Goal: Task Accomplishment & Management: Complete application form

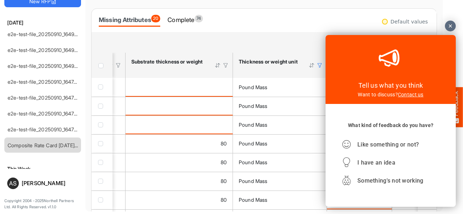
click at [451, 27] on div at bounding box center [449, 26] width 11 height 11
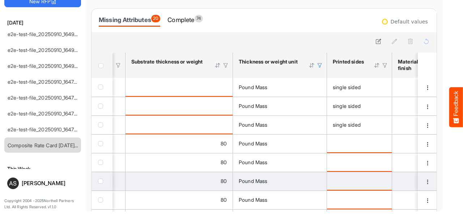
scroll to position [44, 0]
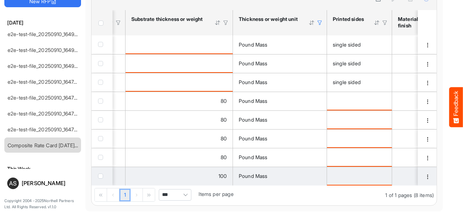
click at [160, 183] on td "100" at bounding box center [178, 176] width 107 height 19
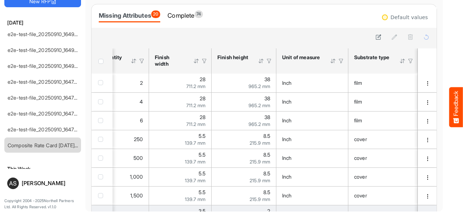
scroll to position [0, 0]
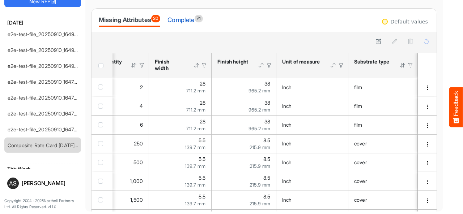
click at [184, 19] on div "Complete 74" at bounding box center [184, 20] width 35 height 10
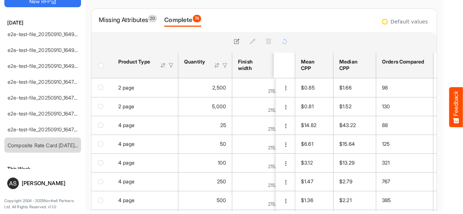
click at [161, 68] on div at bounding box center [163, 65] width 7 height 7
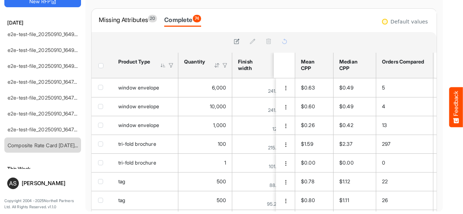
click at [161, 68] on div at bounding box center [163, 65] width 7 height 7
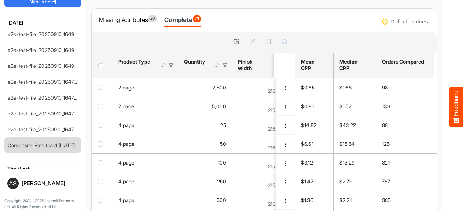
click at [161, 68] on div at bounding box center [163, 65] width 7 height 7
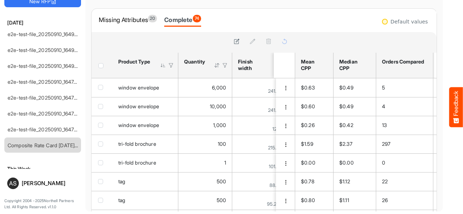
click at [161, 68] on div at bounding box center [163, 65] width 7 height 7
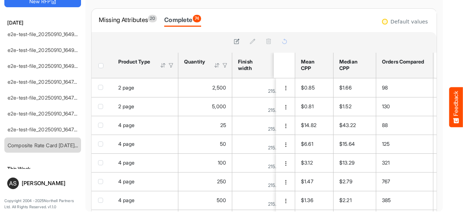
click at [169, 67] on div at bounding box center [171, 65] width 7 height 7
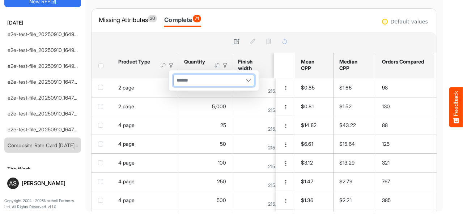
click at [192, 81] on input "multiselect" at bounding box center [182, 80] width 18 height 11
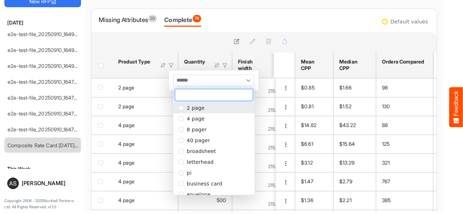
click at [195, 106] on span "2 page" at bounding box center [195, 108] width 18 height 6
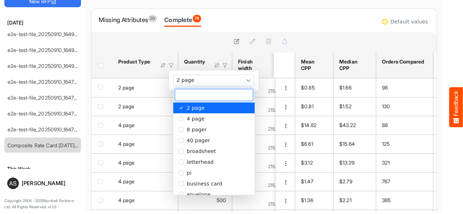
click at [186, 32] on div at bounding box center [192, 42] width 203 height 21
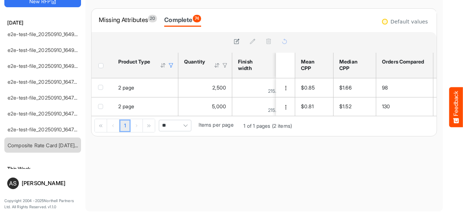
click at [170, 65] on div at bounding box center [171, 65] width 7 height 7
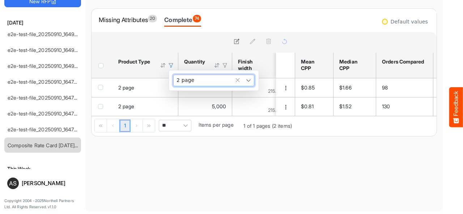
click at [188, 79] on span "2 page" at bounding box center [184, 80] width 23 height 6
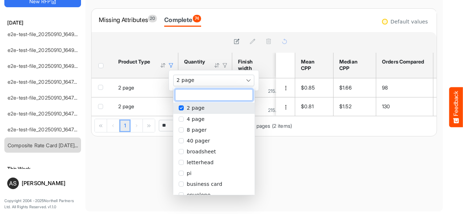
click at [184, 108] on li "2 page" at bounding box center [213, 108] width 81 height 11
click at [180, 118] on span "popup" at bounding box center [181, 119] width 5 height 5
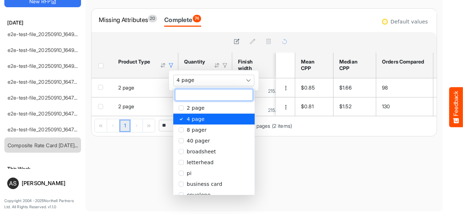
click at [177, 41] on div at bounding box center [193, 41] width 192 height 10
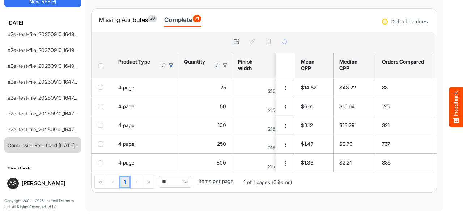
click at [172, 65] on div at bounding box center [171, 65] width 7 height 7
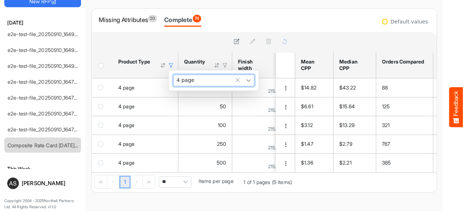
click at [191, 83] on div "4 page" at bounding box center [213, 80] width 80 height 11
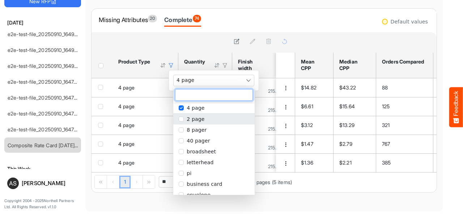
click at [190, 111] on span "4 page" at bounding box center [195, 108] width 18 height 6
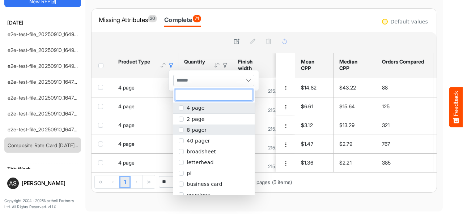
click at [185, 128] on li "8 pager" at bounding box center [213, 130] width 81 height 11
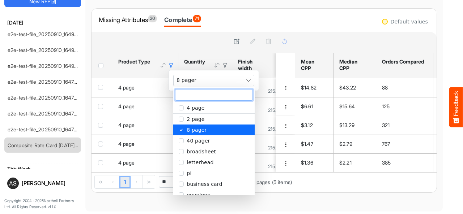
click at [167, 36] on div at bounding box center [193, 41] width 192 height 10
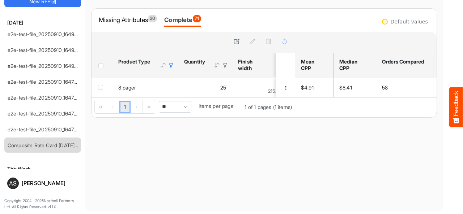
click at [171, 65] on div at bounding box center [171, 65] width 7 height 7
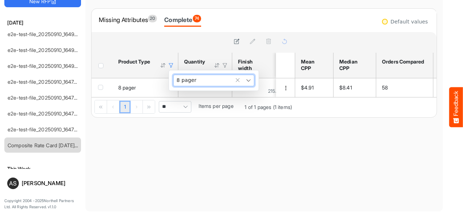
click at [182, 78] on span "8 pager" at bounding box center [185, 80] width 25 height 6
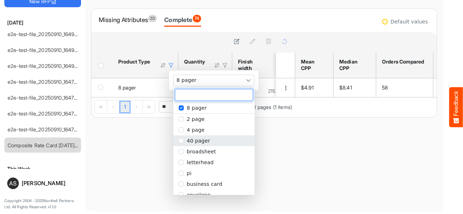
click at [192, 139] on span "40 pager" at bounding box center [197, 141] width 23 height 6
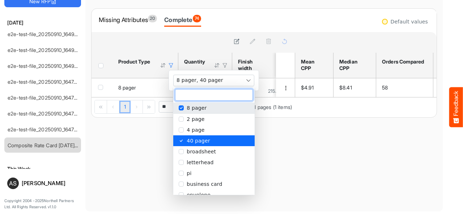
click at [189, 107] on span "8 pager" at bounding box center [196, 108] width 20 height 6
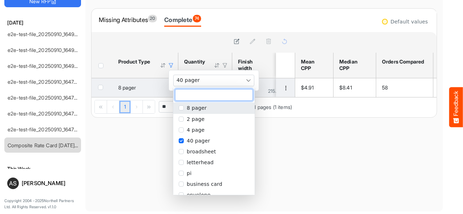
click at [279, 151] on main "Composite Rate Card May 15_smaller Export Missing Attributes 20 Complete 74 sfg…" at bounding box center [263, 93] width 357 height 237
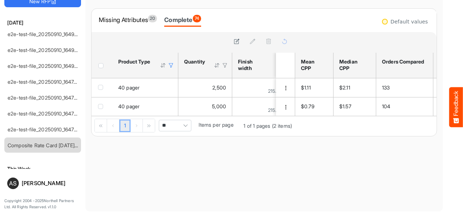
click at [170, 63] on div at bounding box center [171, 65] width 7 height 7
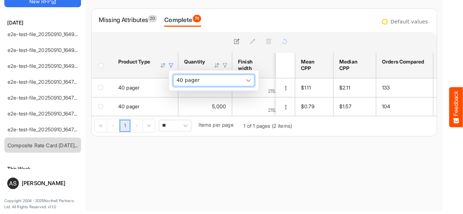
click at [197, 86] on div "40 pager" at bounding box center [213, 81] width 81 height 12
click at [198, 83] on div "40 pager" at bounding box center [213, 80] width 80 height 11
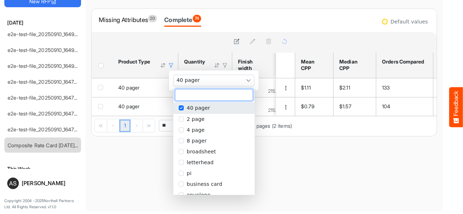
click at [191, 106] on span "40 pager" at bounding box center [197, 108] width 23 height 6
click at [193, 151] on span "broadsheet" at bounding box center [200, 152] width 29 height 6
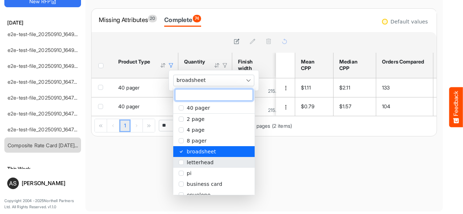
click at [266, 166] on main "Composite Rate Card May 15_smaller Export Missing Attributes 20 Complete 74 sfg…" at bounding box center [263, 93] width 357 height 237
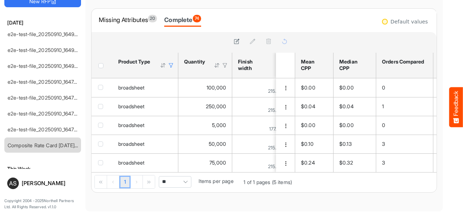
click at [171, 63] on div at bounding box center [171, 65] width 7 height 7
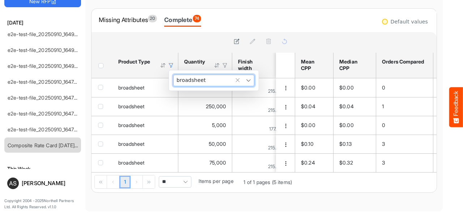
click at [194, 83] on span "broadsheet" at bounding box center [190, 80] width 34 height 6
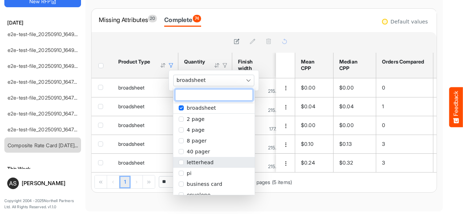
click at [189, 164] on span "letterhead" at bounding box center [199, 163] width 27 height 6
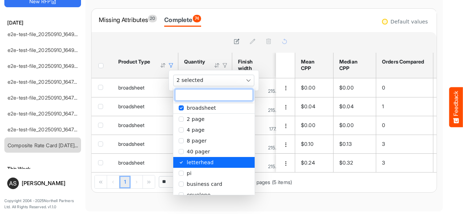
click at [280, 193] on div "sfgridclig0wpuomd_header_table Press Enter to sort. Press Alt Down to open filt…" at bounding box center [192, 123] width 203 height 140
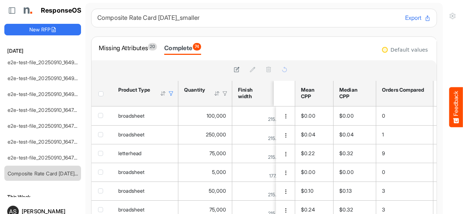
click at [172, 93] on div at bounding box center [171, 93] width 7 height 7
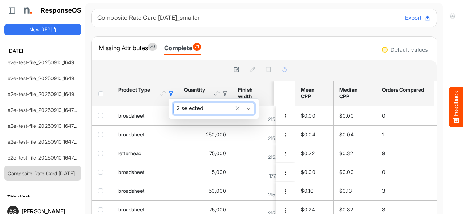
click at [202, 111] on div "2 selected" at bounding box center [213, 108] width 80 height 11
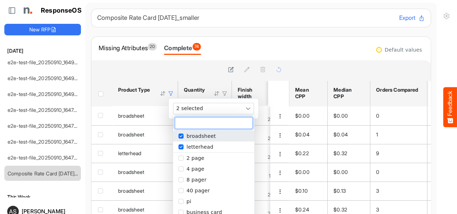
click at [193, 137] on span "broadsheet" at bounding box center [200, 136] width 29 height 6
click at [192, 147] on span "letterhead" at bounding box center [199, 147] width 27 height 6
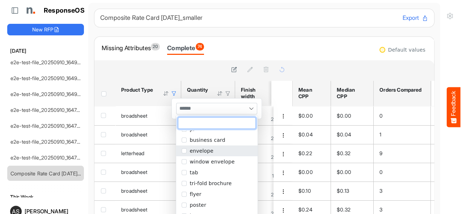
scroll to position [36, 0]
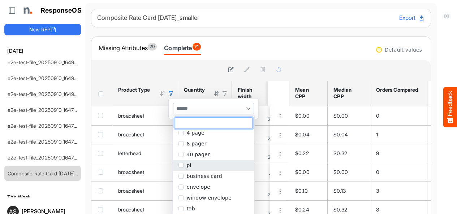
click at [181, 165] on span "popup" at bounding box center [181, 165] width 5 height 5
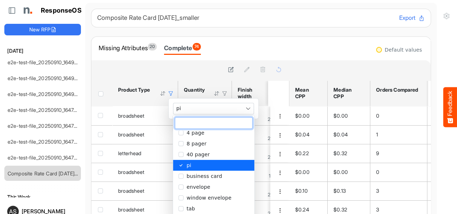
click at [175, 65] on div at bounding box center [190, 70] width 187 height 10
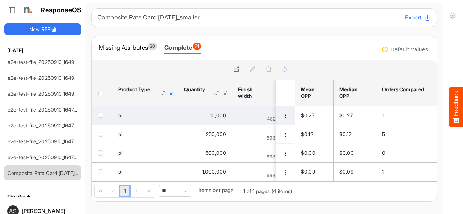
scroll to position [0, 0]
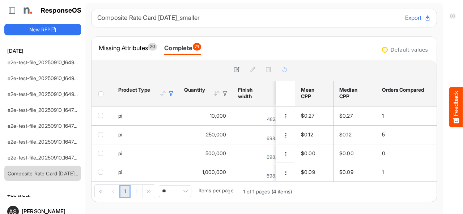
click at [170, 94] on div at bounding box center [171, 93] width 7 height 7
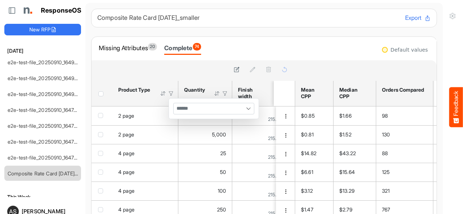
click at [172, 63] on div at bounding box center [192, 70] width 203 height 21
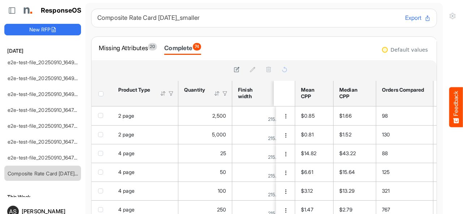
click at [170, 92] on div at bounding box center [171, 93] width 7 height 7
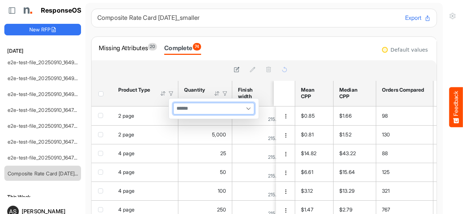
click at [186, 68] on div at bounding box center [193, 70] width 192 height 10
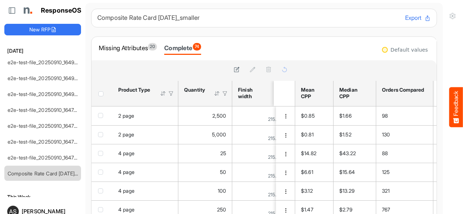
click at [216, 95] on div at bounding box center [217, 93] width 7 height 7
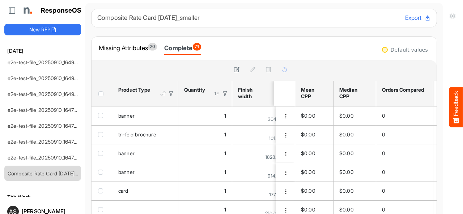
click at [218, 95] on div at bounding box center [217, 93] width 7 height 7
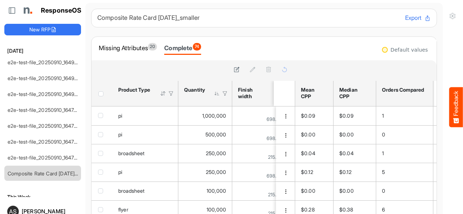
click at [220, 94] on div at bounding box center [217, 93] width 7 height 7
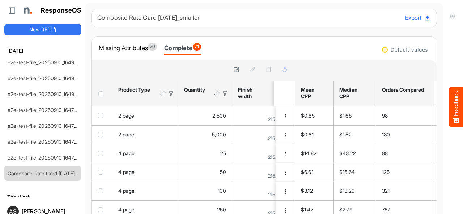
click at [225, 94] on div at bounding box center [225, 93] width 7 height 7
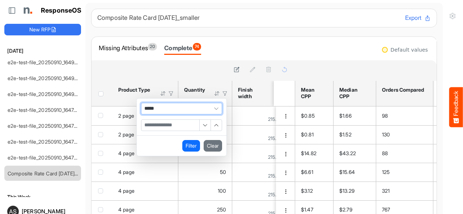
click at [171, 125] on input "Filter Value" at bounding box center [170, 125] width 58 height 11
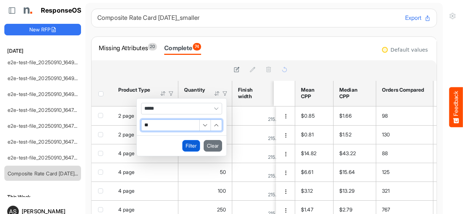
type input "**"
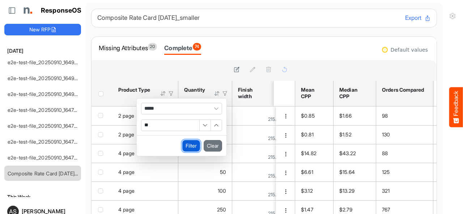
click at [189, 142] on button "Filter" at bounding box center [191, 146] width 18 height 12
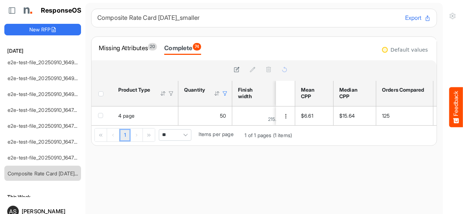
click at [224, 93] on div at bounding box center [225, 93] width 7 height 7
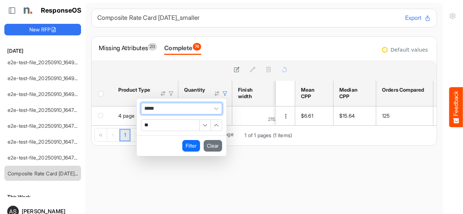
click at [194, 109] on span "*****" at bounding box center [181, 109] width 81 height 12
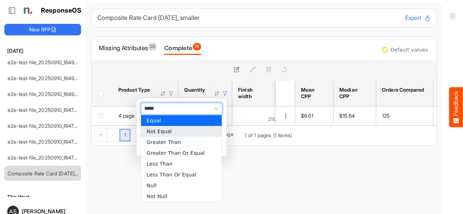
click at [178, 131] on li "Not Equal" at bounding box center [181, 131] width 81 height 11
type input "*********"
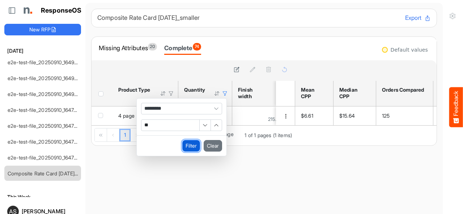
click at [193, 145] on button "Filter" at bounding box center [191, 146] width 18 height 12
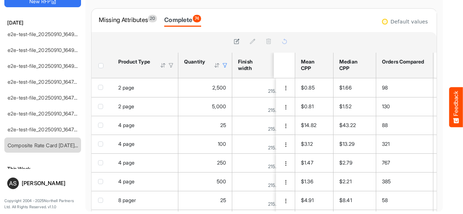
click at [226, 68] on div at bounding box center [225, 65] width 7 height 7
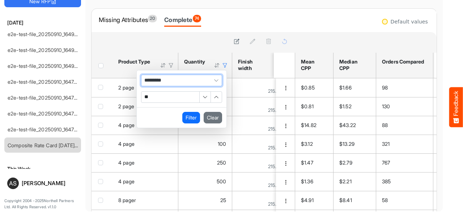
click at [196, 79] on span "*********" at bounding box center [181, 81] width 81 height 12
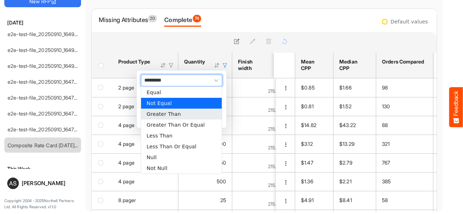
click at [179, 113] on li "Greater Than" at bounding box center [181, 114] width 81 height 11
type input "**********"
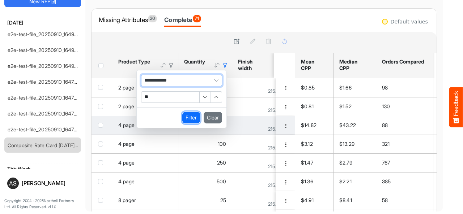
click at [190, 117] on button "Filter" at bounding box center [191, 118] width 18 height 12
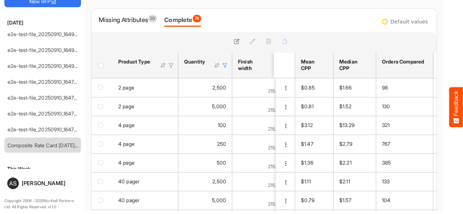
click at [226, 63] on div at bounding box center [225, 65] width 7 height 7
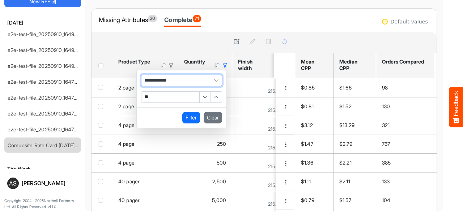
click at [190, 79] on span "**********" at bounding box center [181, 81] width 81 height 12
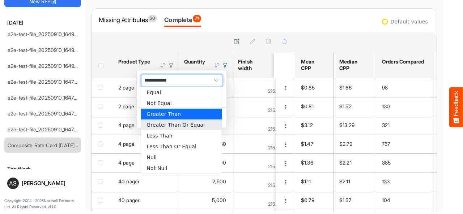
click at [168, 128] on li "Greater Than Or Equal" at bounding box center [181, 125] width 81 height 11
type input "**********"
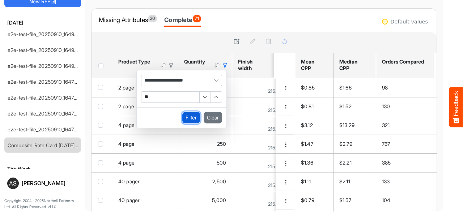
click at [191, 118] on button "Filter" at bounding box center [191, 118] width 18 height 12
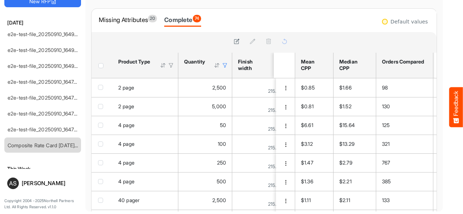
click at [225, 66] on div at bounding box center [225, 65] width 7 height 7
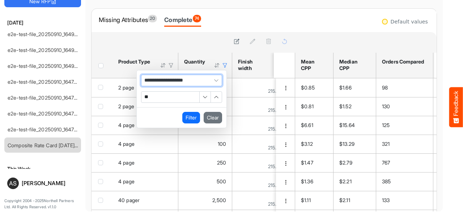
click at [206, 81] on span "**********" at bounding box center [181, 81] width 81 height 12
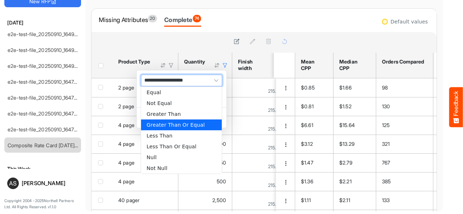
click at [206, 81] on span "**********" at bounding box center [181, 81] width 81 height 12
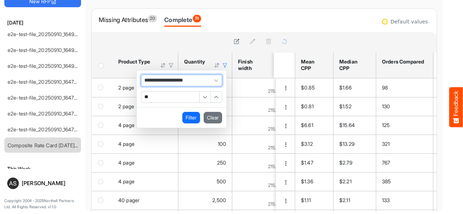
click at [206, 81] on span "**********" at bounding box center [181, 81] width 81 height 12
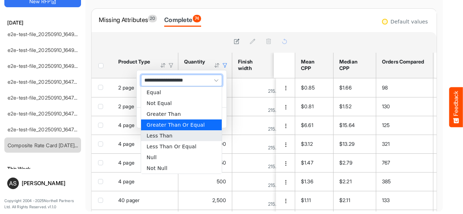
click at [157, 136] on li "Less Than" at bounding box center [181, 135] width 81 height 11
type input "*********"
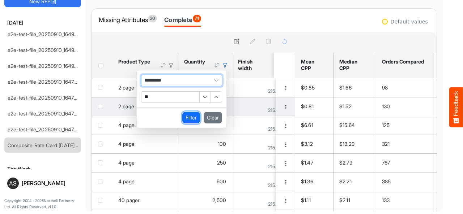
click at [189, 118] on button "Filter" at bounding box center [191, 118] width 18 height 12
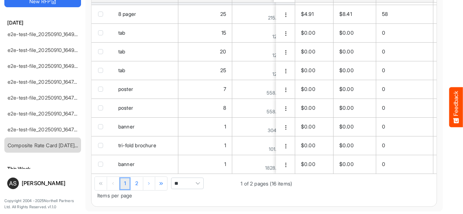
scroll to position [77, 0]
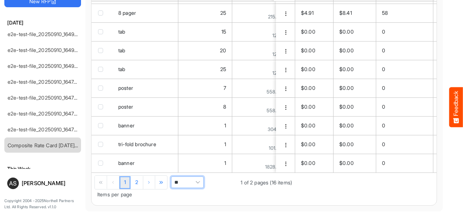
click at [198, 179] on span "Pagerdropdown" at bounding box center [197, 182] width 11 height 11
click at [193, 168] on li "All" at bounding box center [187, 169] width 32 height 11
type input "***"
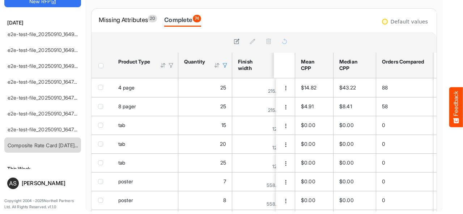
scroll to position [0, 0]
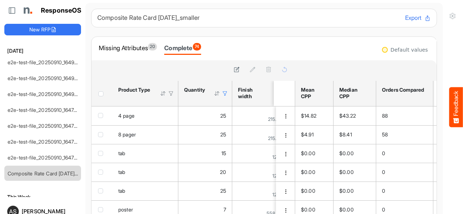
click at [224, 95] on div at bounding box center [225, 93] width 7 height 7
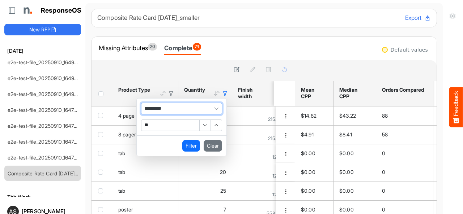
click at [205, 113] on span "*********" at bounding box center [181, 109] width 81 height 12
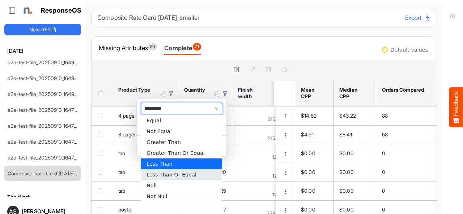
click at [169, 176] on li "Less Than Or Equal" at bounding box center [181, 174] width 81 height 11
type input "**********"
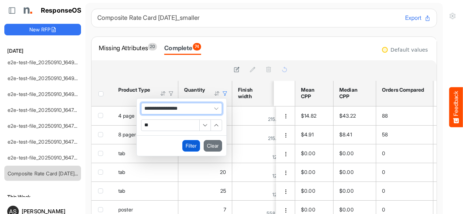
click at [194, 145] on button "Filter" at bounding box center [191, 146] width 18 height 12
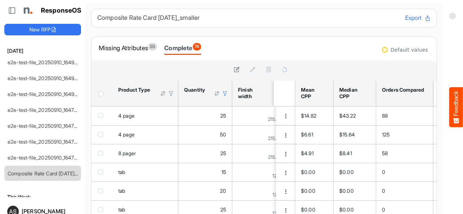
scroll to position [1, 0]
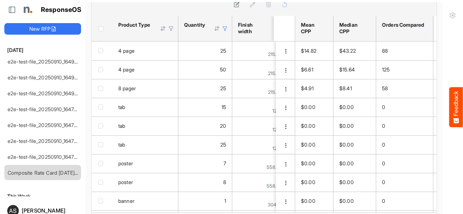
click at [225, 25] on div at bounding box center [225, 28] width 7 height 7
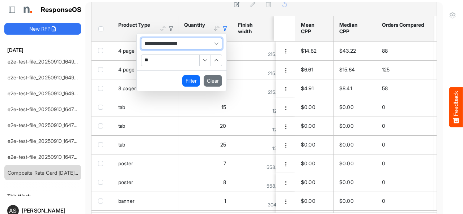
click at [205, 38] on span "**********" at bounding box center [181, 44] width 81 height 12
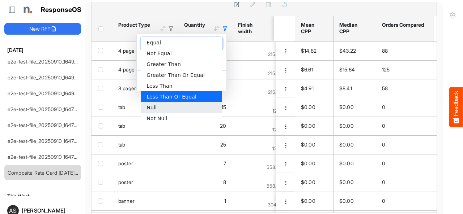
click at [172, 107] on li "Null" at bounding box center [181, 107] width 81 height 11
type input "****"
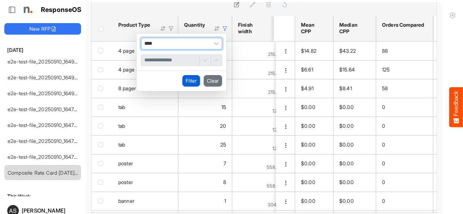
click at [196, 75] on button "Filter" at bounding box center [191, 81] width 18 height 12
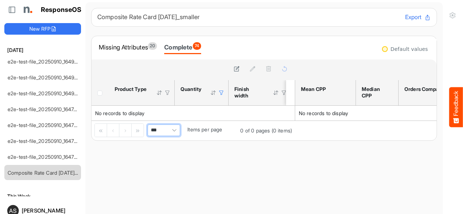
scroll to position [0, 0]
click at [222, 94] on div at bounding box center [221, 93] width 7 height 7
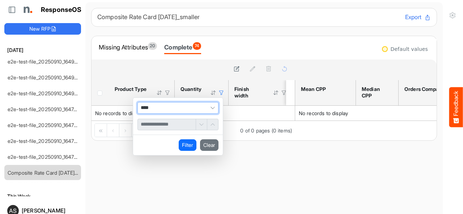
click at [209, 106] on span "Filter Operator" at bounding box center [212, 108] width 11 height 11
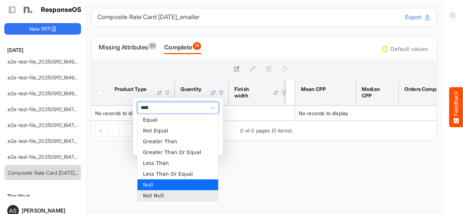
click at [159, 194] on li "Not Null" at bounding box center [177, 195] width 81 height 11
type input "********"
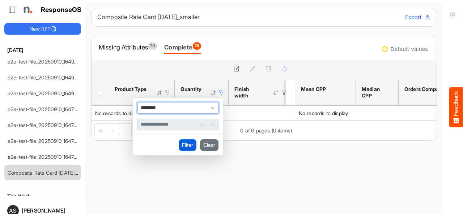
click at [188, 148] on button "Filter" at bounding box center [188, 145] width 18 height 12
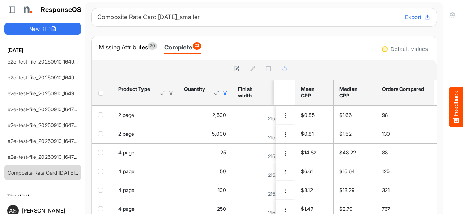
click at [223, 93] on div at bounding box center [225, 93] width 7 height 7
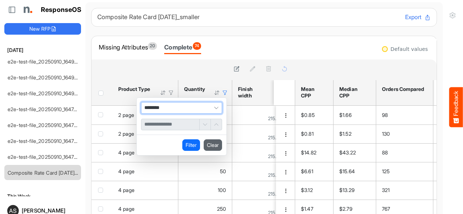
click at [213, 142] on button "Clear" at bounding box center [212, 145] width 18 height 12
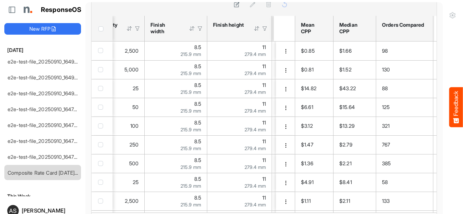
scroll to position [0, 89]
click at [191, 25] on div at bounding box center [190, 28] width 7 height 7
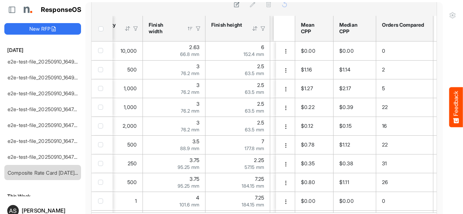
click at [188, 25] on div at bounding box center [190, 28] width 7 height 7
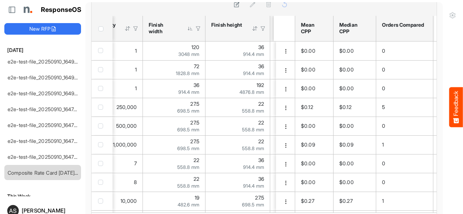
click at [189, 25] on div at bounding box center [190, 28] width 7 height 7
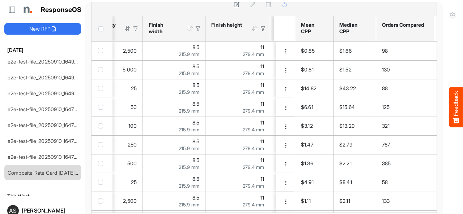
click at [199, 25] on div at bounding box center [198, 28] width 7 height 7
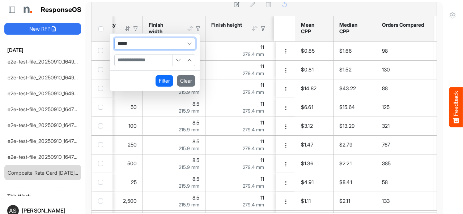
click at [154, 55] on input "Filter Value" at bounding box center [144, 60] width 58 height 11
click at [162, 55] on input "Filter Value" at bounding box center [144, 60] width 58 height 11
click at [163, 55] on input "Filter Value" at bounding box center [144, 60] width 58 height 11
click at [161, 55] on input "Filter Value" at bounding box center [144, 60] width 58 height 11
click at [152, 55] on input "Filter Value" at bounding box center [144, 60] width 58 height 11
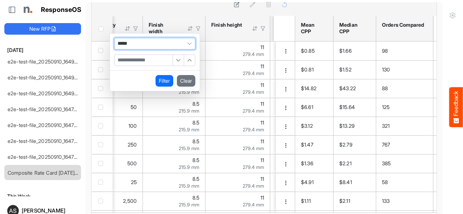
click at [147, 55] on input "Filter Value" at bounding box center [144, 60] width 58 height 11
click at [183, 75] on button "Clear" at bounding box center [186, 81] width 18 height 12
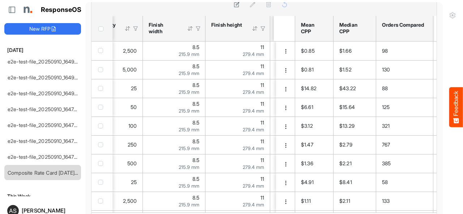
click at [196, 25] on div at bounding box center [198, 28] width 7 height 7
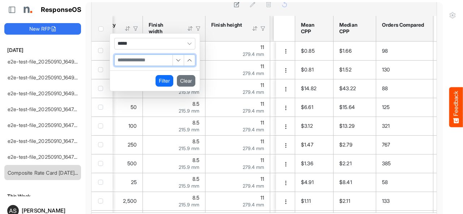
click at [158, 55] on input "Filter Value" at bounding box center [144, 60] width 58 height 11
type input "*"
type input "***"
click at [165, 75] on button "Filter" at bounding box center [164, 81] width 18 height 12
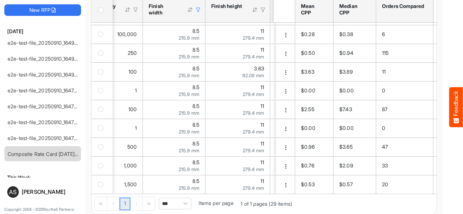
scroll to position [28, 0]
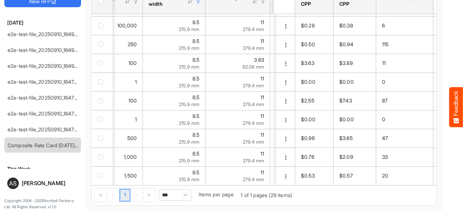
click at [174, 189] on span "***" at bounding box center [175, 195] width 33 height 12
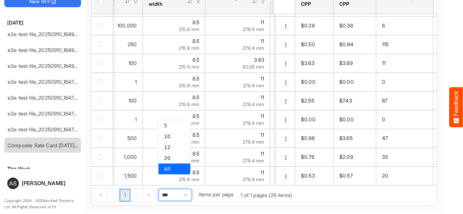
click at [217, 187] on div "1 1 of 1 pages (29 items) *** Items per page" at bounding box center [192, 196] width 203 height 20
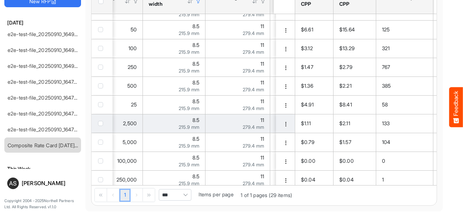
scroll to position [0, 0]
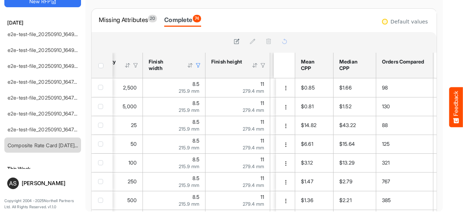
click at [197, 65] on div at bounding box center [198, 65] width 7 height 7
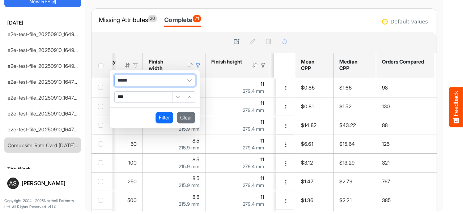
click at [174, 80] on span "*****" at bounding box center [154, 81] width 81 height 12
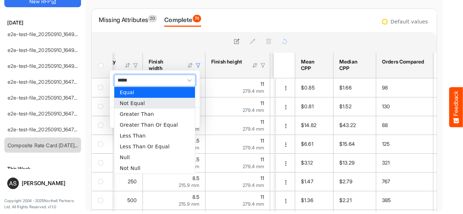
click at [141, 104] on li "Not Equal" at bounding box center [154, 103] width 81 height 11
type input "*********"
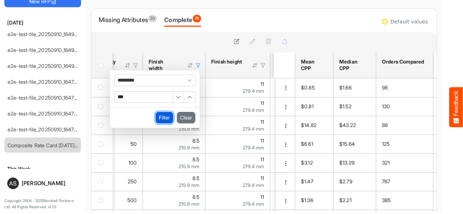
click at [160, 118] on button "Filter" at bounding box center [164, 118] width 18 height 12
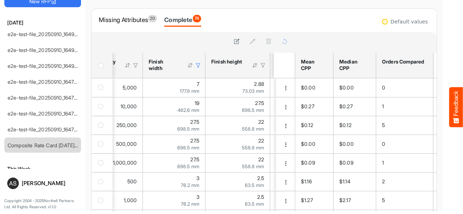
click at [198, 65] on div at bounding box center [198, 65] width 7 height 7
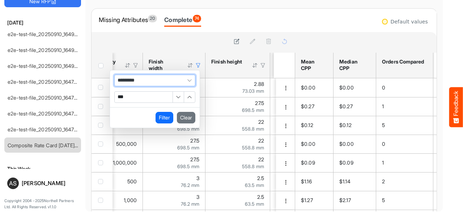
click at [172, 80] on span "*********" at bounding box center [154, 81] width 81 height 12
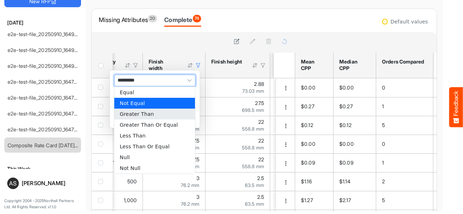
click at [161, 113] on li "Greater Than" at bounding box center [154, 114] width 81 height 11
type input "**********"
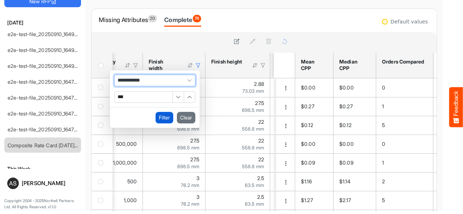
click at [162, 117] on button "Filter" at bounding box center [164, 118] width 18 height 12
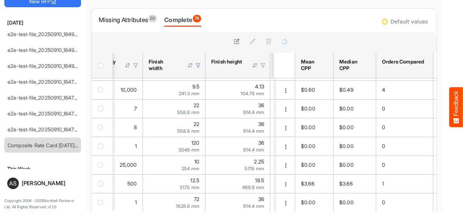
click at [197, 65] on div at bounding box center [198, 65] width 7 height 7
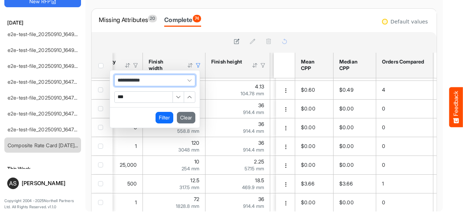
click at [169, 77] on span "**********" at bounding box center [154, 81] width 81 height 12
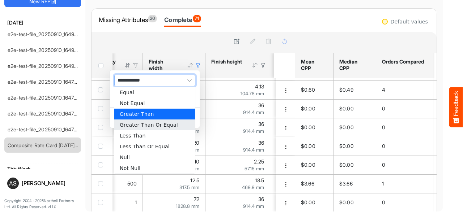
click at [152, 124] on li "Greater Than Or Equal" at bounding box center [154, 125] width 81 height 11
type input "**********"
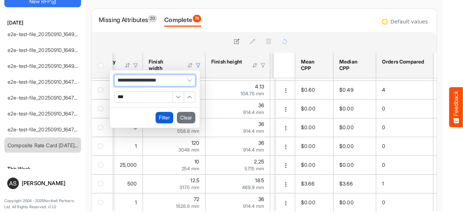
click at [166, 117] on button "Filter" at bounding box center [164, 118] width 18 height 12
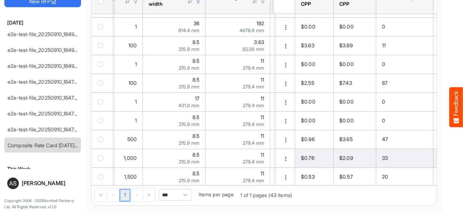
scroll to position [639, 89]
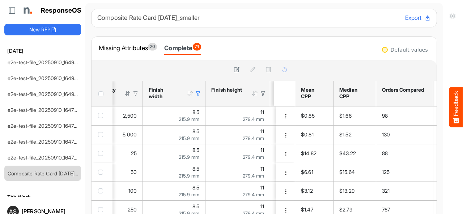
click at [198, 93] on div at bounding box center [198, 93] width 7 height 7
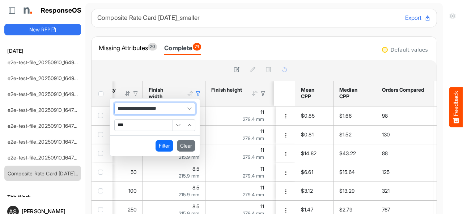
click at [176, 106] on span "**********" at bounding box center [154, 109] width 81 height 12
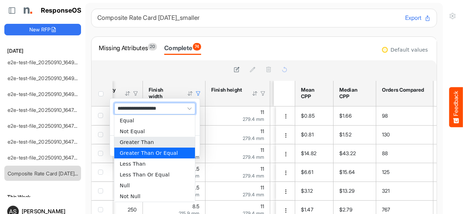
click at [152, 145] on li "Greater Than" at bounding box center [154, 142] width 81 height 11
type input "**********"
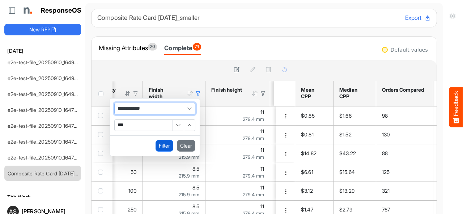
click at [166, 149] on button "Filter" at bounding box center [164, 146] width 18 height 12
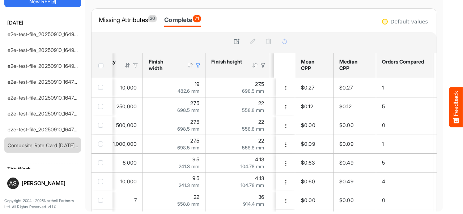
click at [199, 64] on div at bounding box center [198, 65] width 7 height 7
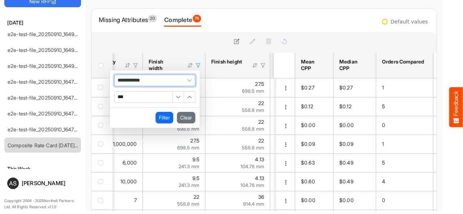
click at [173, 77] on span "**********" at bounding box center [154, 81] width 81 height 12
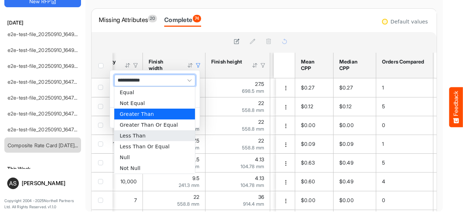
click at [146, 136] on li "Less Than" at bounding box center [154, 135] width 81 height 11
type input "*********"
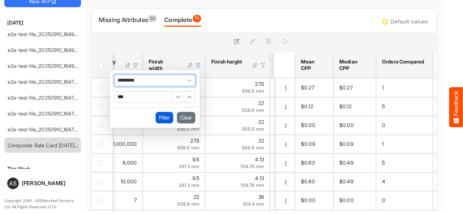
click at [163, 117] on button "Filter" at bounding box center [164, 118] width 18 height 12
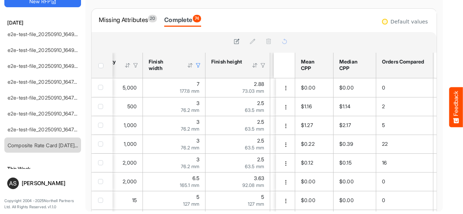
click at [198, 65] on div at bounding box center [198, 65] width 7 height 7
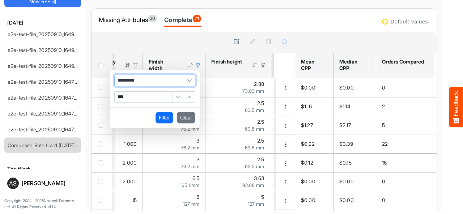
click at [168, 81] on span "*********" at bounding box center [154, 81] width 81 height 12
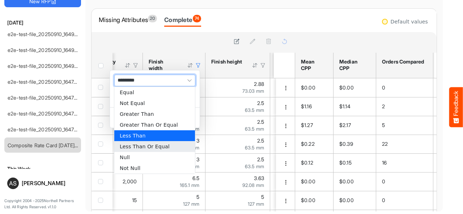
click at [149, 146] on li "Less Than Or Equal" at bounding box center [154, 146] width 81 height 11
type input "**********"
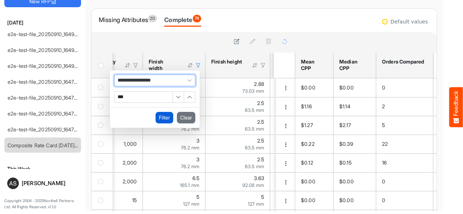
click at [164, 117] on button "Filter" at bounding box center [164, 118] width 18 height 12
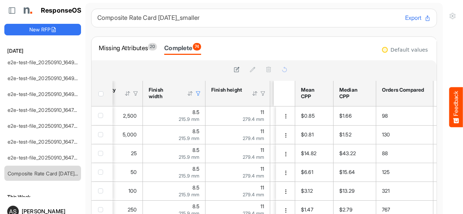
click at [197, 93] on div at bounding box center [198, 93] width 7 height 7
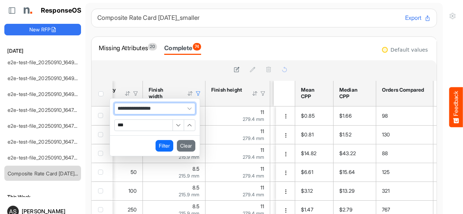
click at [182, 107] on span "**********" at bounding box center [154, 109] width 81 height 12
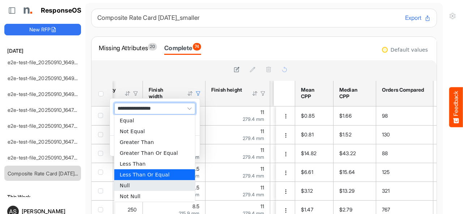
click at [121, 188] on li "Null" at bounding box center [154, 185] width 81 height 11
type input "****"
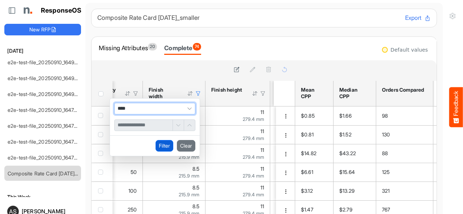
click at [164, 144] on button "Filter" at bounding box center [164, 146] width 18 height 12
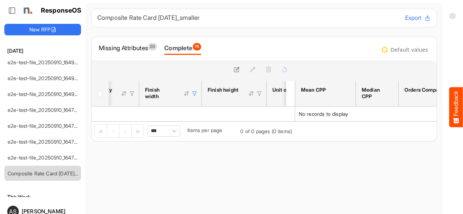
click at [195, 90] on div at bounding box center [194, 93] width 7 height 7
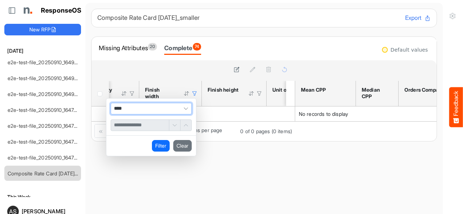
click at [170, 108] on span "****" at bounding box center [151, 109] width 81 height 12
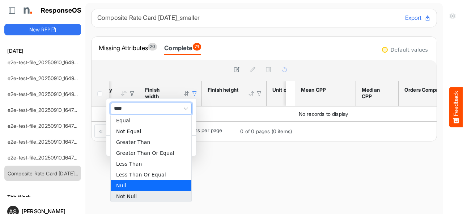
click at [117, 196] on li "Not Null" at bounding box center [151, 196] width 81 height 11
type input "********"
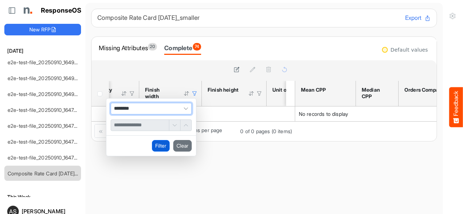
click at [158, 145] on button "Filter" at bounding box center [161, 146] width 18 height 12
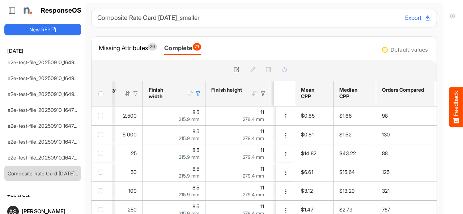
click at [196, 94] on div at bounding box center [198, 93] width 7 height 7
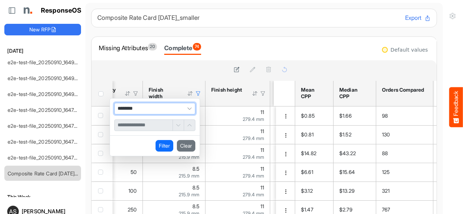
click at [189, 65] on div at bounding box center [193, 70] width 192 height 10
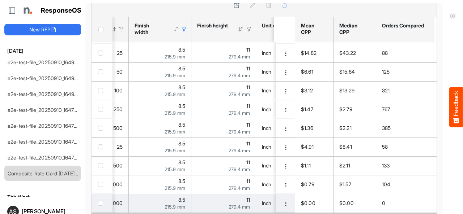
scroll to position [0, 144]
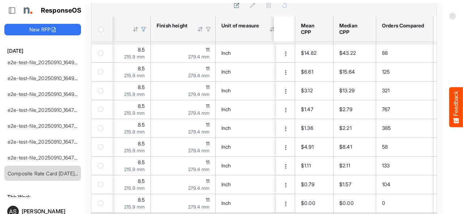
click at [142, 26] on div at bounding box center [143, 29] width 7 height 7
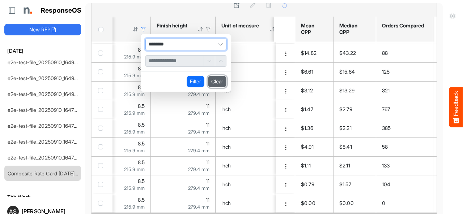
click at [220, 76] on button "Clear" at bounding box center [217, 82] width 18 height 12
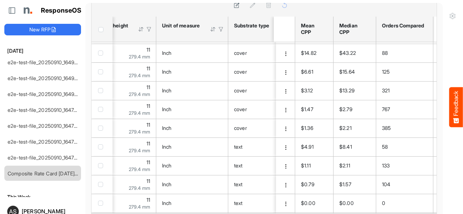
scroll to position [0, 256]
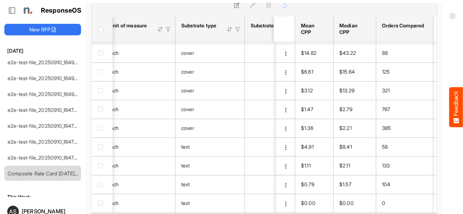
click at [158, 26] on div at bounding box center [160, 29] width 7 height 7
click at [161, 26] on div at bounding box center [160, 29] width 7 height 7
click at [160, 26] on div at bounding box center [160, 29] width 7 height 7
click at [230, 26] on div at bounding box center [229, 29] width 7 height 7
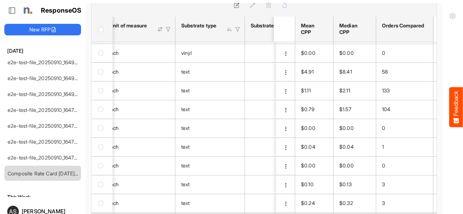
click at [230, 26] on div at bounding box center [229, 29] width 7 height 7
click at [238, 26] on div at bounding box center [237, 29] width 7 height 7
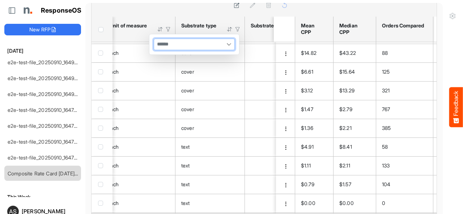
click at [210, 39] on div at bounding box center [194, 44] width 80 height 11
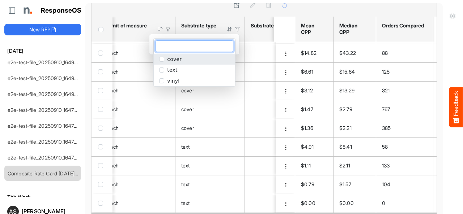
click at [179, 59] on span "cover" at bounding box center [174, 59] width 14 height 6
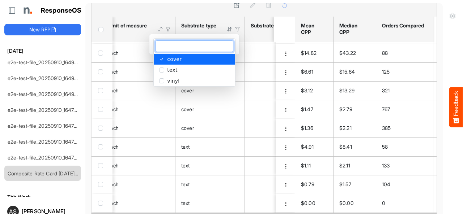
click at [212, 17] on th "Substrate type Press Enter to sort. Press Alt Down to open filter Menu" at bounding box center [209, 29] width 69 height 25
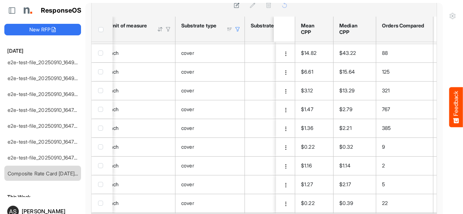
click at [231, 26] on div at bounding box center [229, 29] width 7 height 7
click at [237, 26] on div at bounding box center [237, 29] width 7 height 7
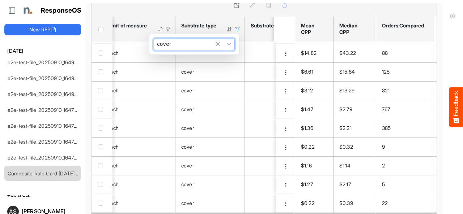
click at [185, 39] on div "cover" at bounding box center [194, 44] width 80 height 11
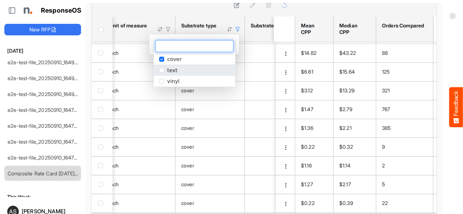
click at [161, 70] on span "popup" at bounding box center [161, 70] width 5 height 5
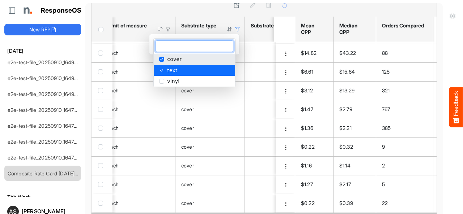
click at [161, 61] on span "popup" at bounding box center [161, 59] width 5 height 5
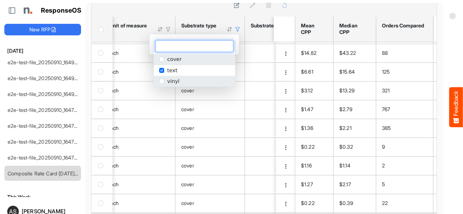
click at [163, 80] on span "popup" at bounding box center [161, 81] width 5 height 5
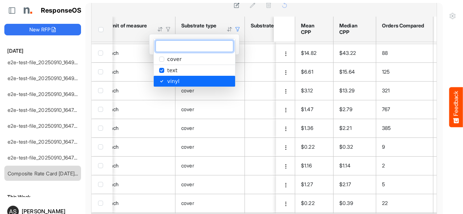
click at [225, 3] on div at bounding box center [192, 6] width 203 height 21
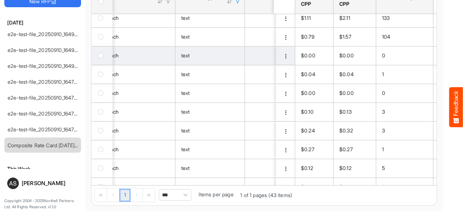
scroll to position [12, 256]
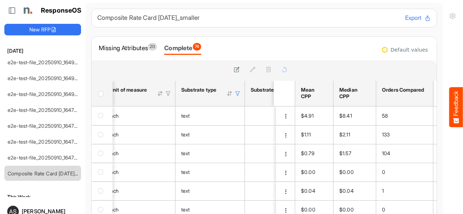
click at [235, 94] on div at bounding box center [237, 93] width 7 height 7
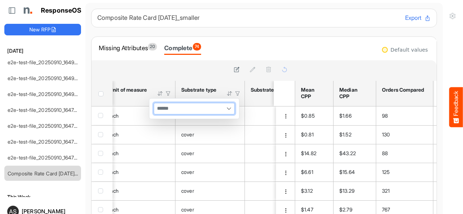
click at [199, 67] on div at bounding box center [193, 70] width 192 height 10
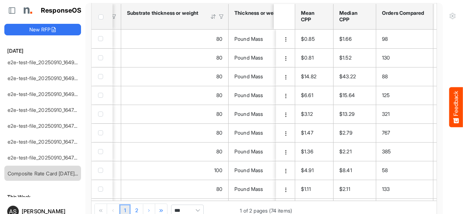
click at [211, 15] on div at bounding box center [213, 16] width 7 height 7
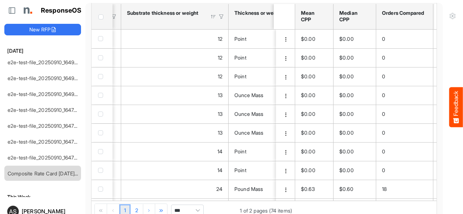
click at [212, 15] on div at bounding box center [213, 16] width 7 height 7
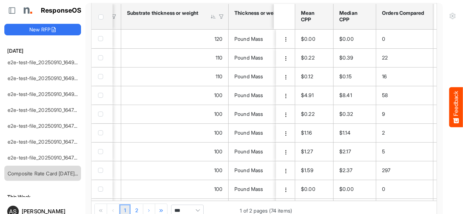
click at [213, 17] on div at bounding box center [213, 16] width 7 height 7
click at [220, 17] on div at bounding box center [221, 16] width 7 height 7
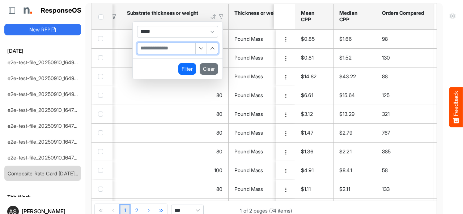
click at [181, 49] on input "Filter Value" at bounding box center [166, 48] width 58 height 11
type input "**"
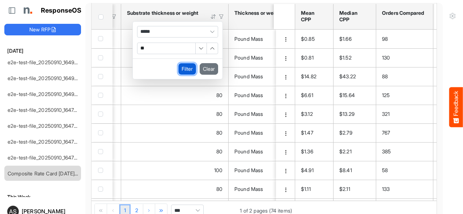
click at [185, 66] on button "Filter" at bounding box center [187, 69] width 18 height 12
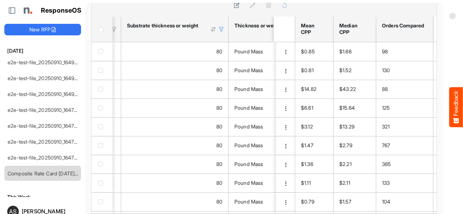
click at [220, 26] on div at bounding box center [221, 29] width 7 height 7
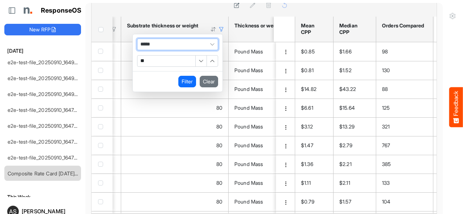
click at [201, 39] on span "*****" at bounding box center [177, 45] width 81 height 12
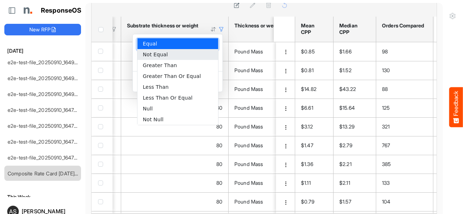
click at [186, 55] on li "Not Equal" at bounding box center [177, 54] width 81 height 11
type input "*********"
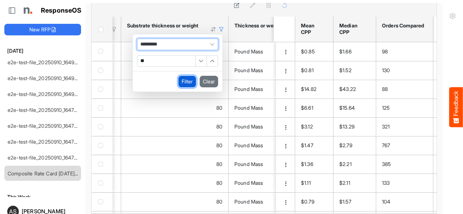
click at [189, 76] on button "Filter" at bounding box center [187, 82] width 18 height 12
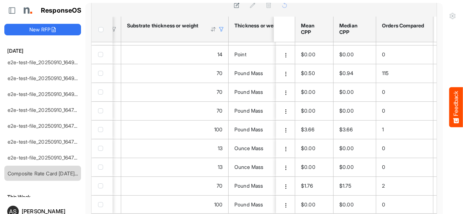
scroll to position [578, 0]
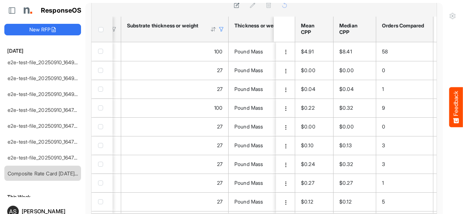
click at [222, 26] on div at bounding box center [221, 29] width 7 height 7
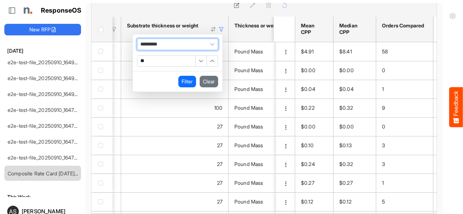
click at [208, 39] on span "Filter Operator" at bounding box center [212, 44] width 11 height 11
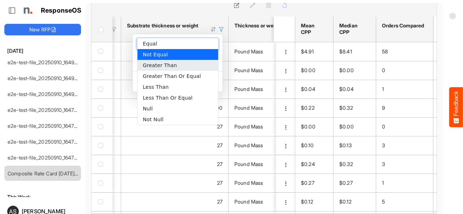
click at [179, 67] on li "Greater Than" at bounding box center [177, 65] width 81 height 11
type input "**********"
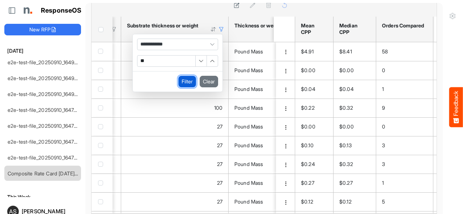
click at [180, 76] on button "Filter" at bounding box center [187, 82] width 18 height 12
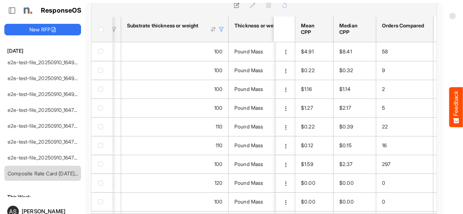
type input "**"
click at [220, 26] on div at bounding box center [221, 29] width 7 height 7
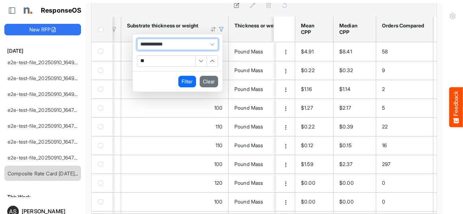
click at [194, 39] on span "**********" at bounding box center [177, 45] width 81 height 12
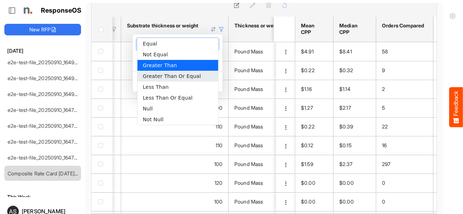
click at [155, 78] on li "Greater Than Or Equal" at bounding box center [177, 76] width 81 height 11
type input "**********"
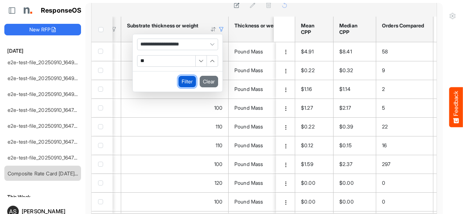
click at [183, 76] on button "Filter" at bounding box center [187, 82] width 18 height 12
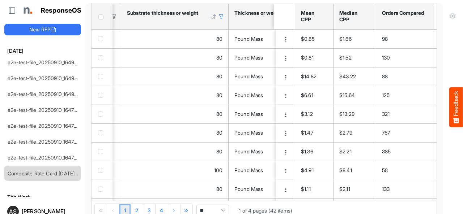
click at [222, 17] on div at bounding box center [221, 16] width 7 height 7
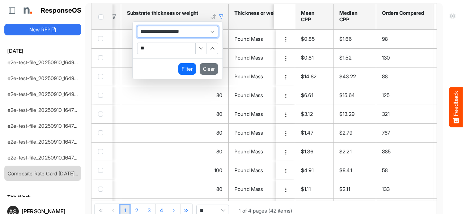
click at [206, 33] on span "**********" at bounding box center [177, 32] width 81 height 12
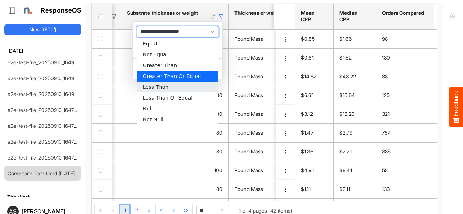
click at [166, 84] on li "Less Than" at bounding box center [177, 87] width 81 height 11
type input "*********"
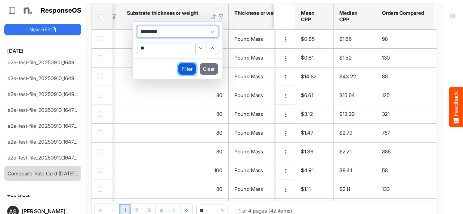
click at [188, 70] on button "Filter" at bounding box center [187, 69] width 18 height 12
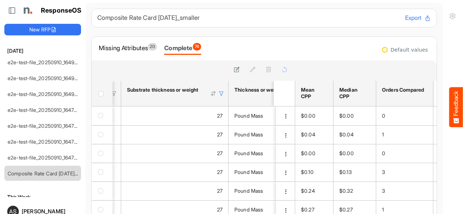
click at [219, 95] on div at bounding box center [221, 93] width 7 height 7
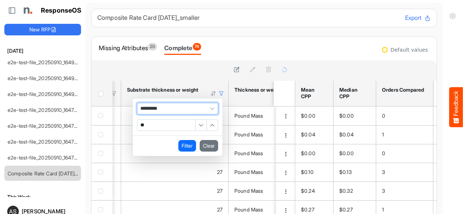
click at [182, 103] on span "*********" at bounding box center [177, 109] width 81 height 12
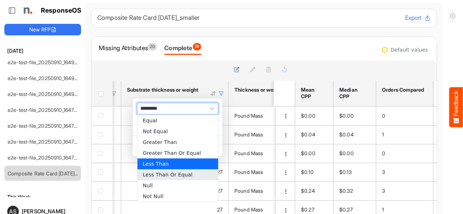
click at [155, 175] on li "Less Than Or Equal" at bounding box center [177, 174] width 81 height 11
type input "**********"
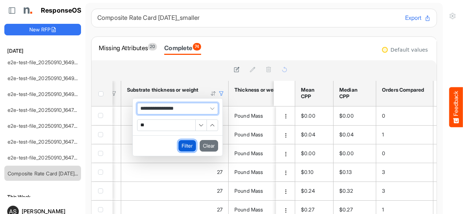
click at [192, 144] on button "Filter" at bounding box center [187, 146] width 18 height 12
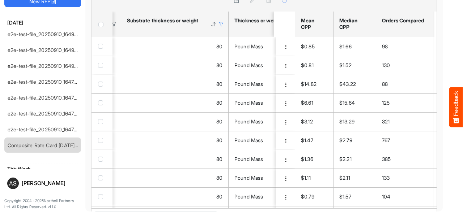
scroll to position [5, 0]
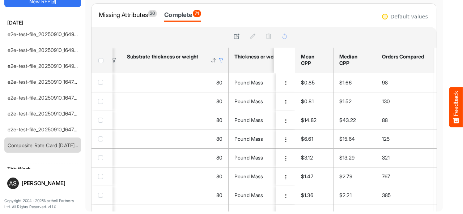
click at [220, 60] on div at bounding box center [221, 60] width 7 height 7
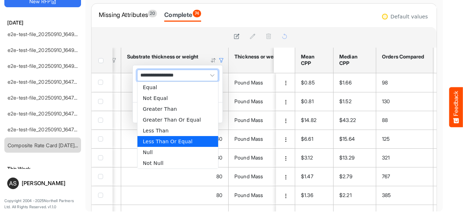
click at [199, 76] on span "**********" at bounding box center [177, 76] width 81 height 12
click at [154, 151] on li "Null" at bounding box center [177, 152] width 81 height 11
type input "****"
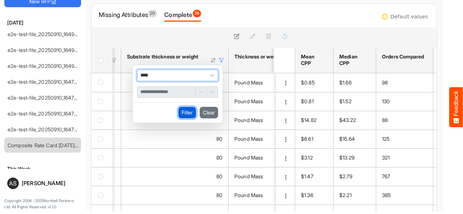
click at [182, 108] on button "Filter" at bounding box center [187, 113] width 18 height 12
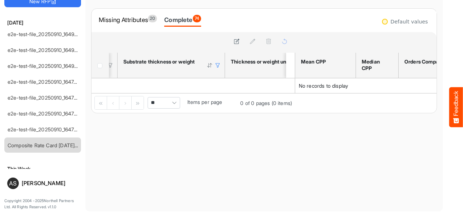
scroll to position [0, 0]
click at [216, 64] on div at bounding box center [217, 65] width 7 height 7
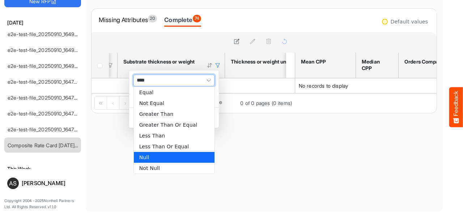
click at [185, 81] on span "****" at bounding box center [173, 81] width 81 height 12
click at [146, 170] on li "Not Null" at bounding box center [174, 168] width 81 height 11
type input "********"
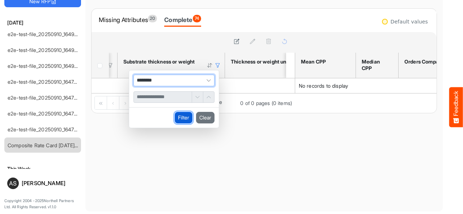
click at [179, 118] on button "Filter" at bounding box center [184, 118] width 18 height 12
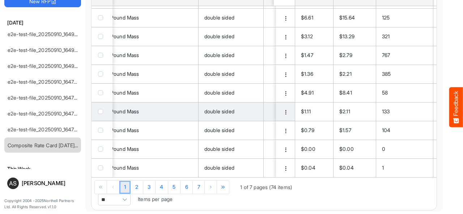
scroll to position [2, 0]
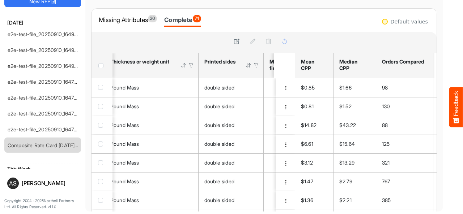
click at [192, 65] on div at bounding box center [191, 65] width 7 height 7
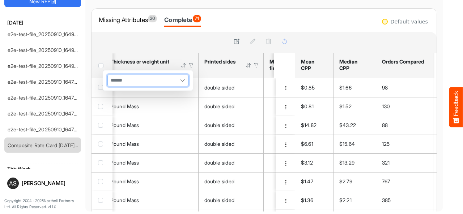
click at [168, 82] on div at bounding box center [148, 80] width 80 height 11
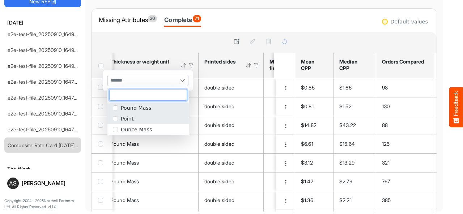
click at [114, 121] on span "popup" at bounding box center [115, 118] width 5 height 5
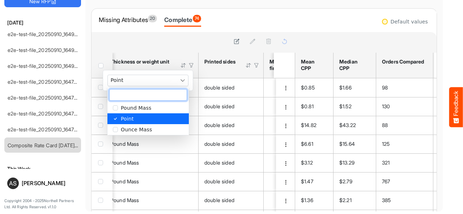
click at [195, 38] on div at bounding box center [193, 41] width 192 height 10
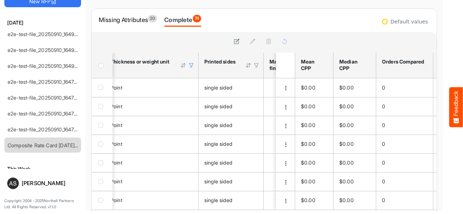
click at [190, 64] on div at bounding box center [191, 65] width 7 height 7
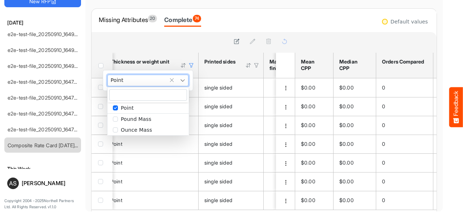
click at [154, 82] on div "Point" at bounding box center [148, 80] width 80 height 11
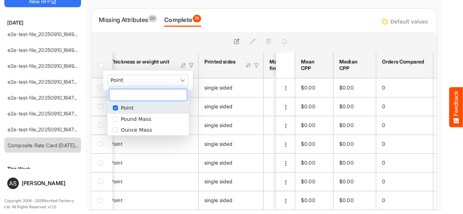
click at [121, 109] on span "Point" at bounding box center [127, 108] width 13 height 6
click at [115, 130] on span "popup" at bounding box center [115, 130] width 5 height 5
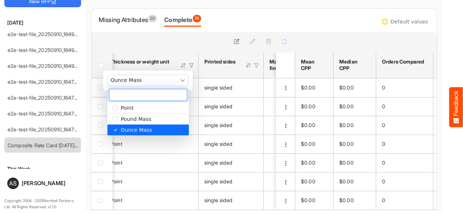
click at [162, 39] on div at bounding box center [193, 41] width 192 height 10
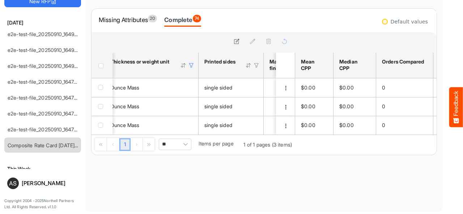
click at [191, 66] on div at bounding box center [191, 65] width 7 height 7
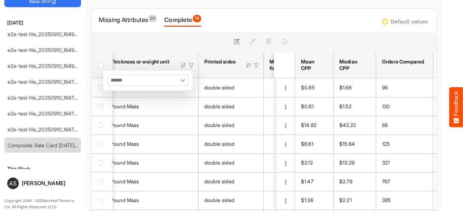
click at [172, 36] on div at bounding box center [192, 42] width 203 height 21
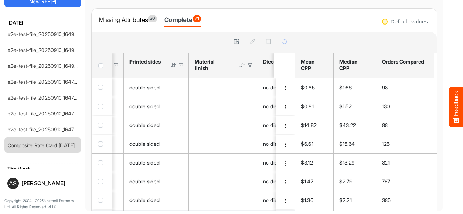
scroll to position [0, 0]
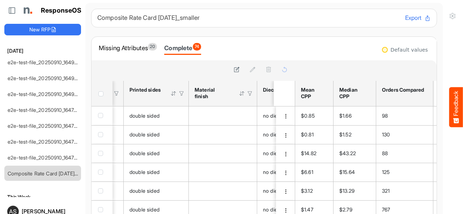
click at [173, 93] on div at bounding box center [173, 93] width 7 height 7
click at [171, 94] on div at bounding box center [173, 93] width 7 height 7
click at [180, 95] on div at bounding box center [181, 93] width 7 height 7
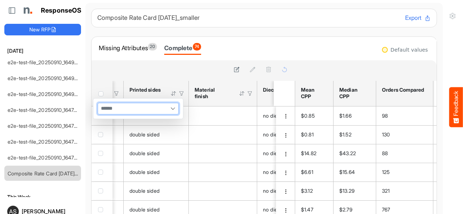
click at [166, 105] on div at bounding box center [138, 108] width 80 height 11
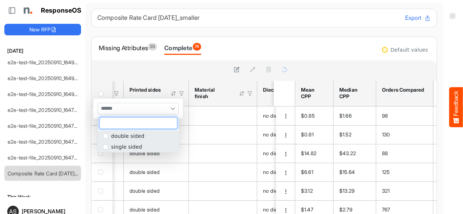
click at [106, 149] on span "popup" at bounding box center [105, 147] width 5 height 5
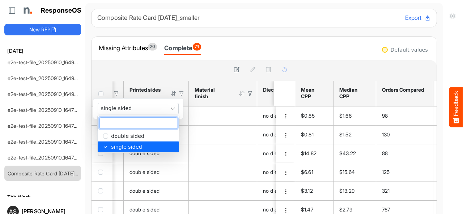
click at [166, 62] on div at bounding box center [192, 70] width 203 height 21
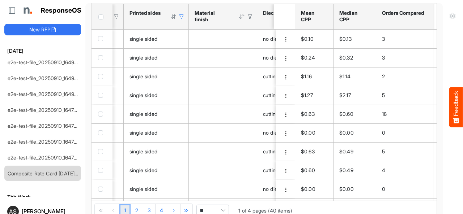
click at [183, 16] on div at bounding box center [181, 16] width 7 height 7
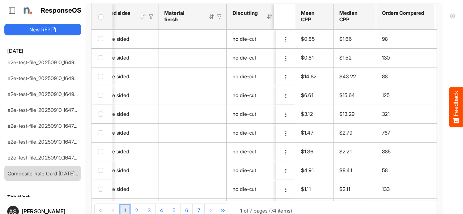
scroll to position [0, 613]
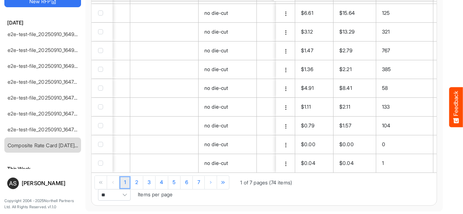
click at [130, 190] on span "Pagerdropdown" at bounding box center [124, 195] width 11 height 11
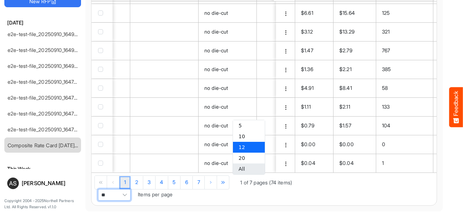
click at [247, 172] on li "All" at bounding box center [249, 169] width 32 height 11
type input "***"
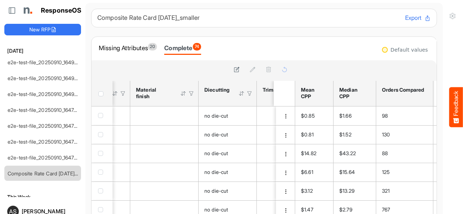
click at [190, 95] on div at bounding box center [191, 93] width 7 height 7
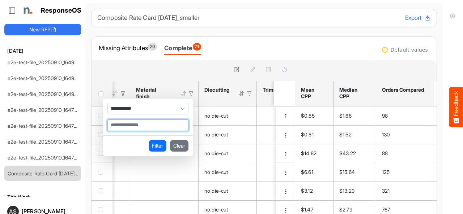
click at [159, 126] on input "Filter Value" at bounding box center [148, 125] width 80 height 11
click at [166, 106] on span "**********" at bounding box center [147, 109] width 81 height 12
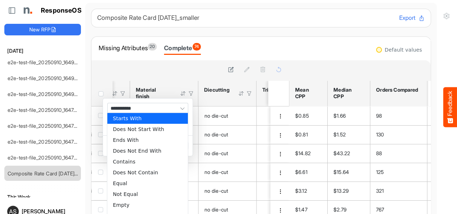
click at [179, 70] on div at bounding box center [190, 70] width 187 height 10
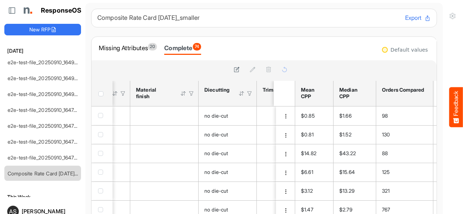
click at [179, 70] on div at bounding box center [193, 70] width 192 height 10
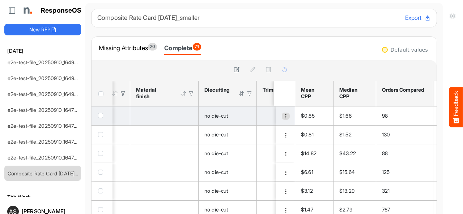
click at [283, 117] on span "dropdownbutton" at bounding box center [285, 116] width 5 height 5
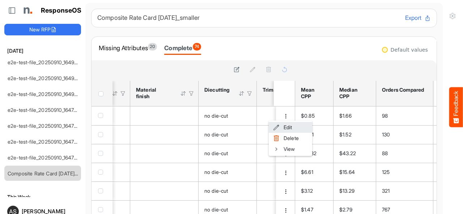
click at [274, 128] on span at bounding box center [276, 127] width 7 height 11
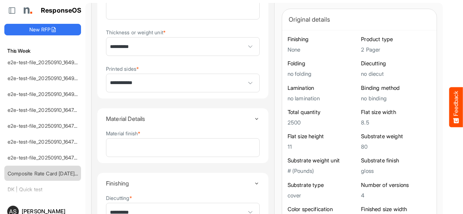
scroll to position [325, 0]
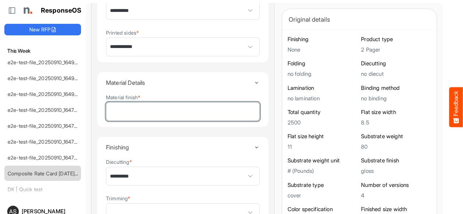
click at [190, 104] on input "Material finish *" at bounding box center [182, 112] width 153 height 18
type input "****"
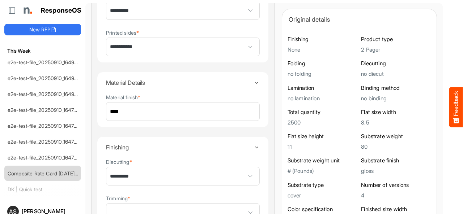
click at [242, 105] on details "Material Details Material finish * ****" at bounding box center [183, 100] width 172 height 56
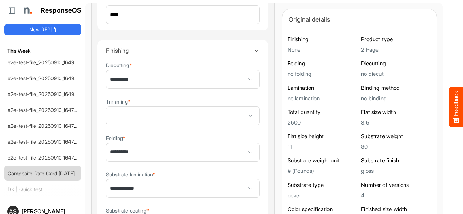
scroll to position [434, 0]
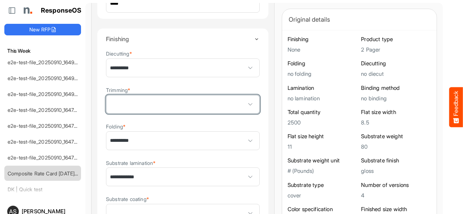
click at [245, 106] on span at bounding box center [250, 104] width 11 height 11
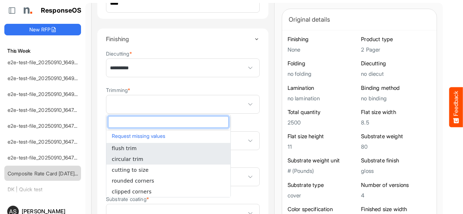
click at [154, 162] on li "circular trim" at bounding box center [168, 159] width 124 height 11
type input "**********"
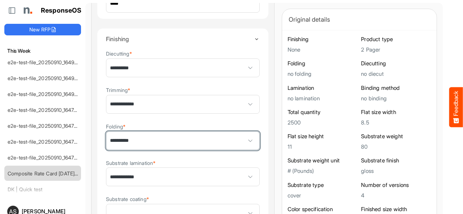
click at [213, 141] on span "**********" at bounding box center [182, 141] width 153 height 18
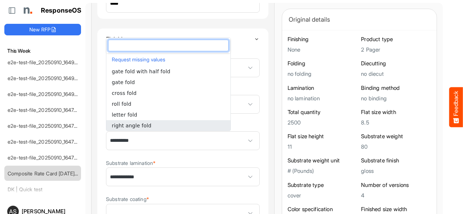
click at [140, 123] on span "right angle fold" at bounding box center [131, 126] width 39 height 6
type input "**********"
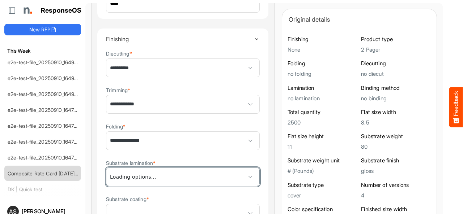
click at [202, 177] on span "**********" at bounding box center [182, 177] width 153 height 18
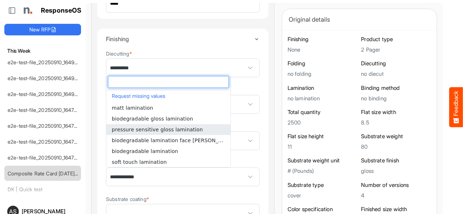
click at [193, 129] on li "pressure sensitive gloss lamination" at bounding box center [168, 129] width 124 height 11
type input "**********"
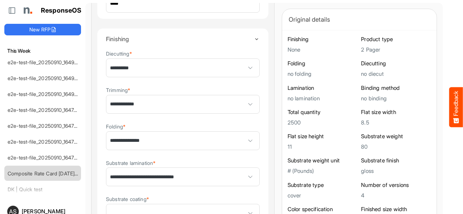
click at [248, 144] on div "**********" at bounding box center [182, 106] width 182 height 936
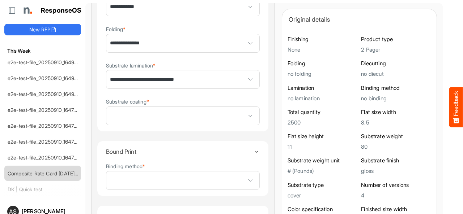
scroll to position [542, 0]
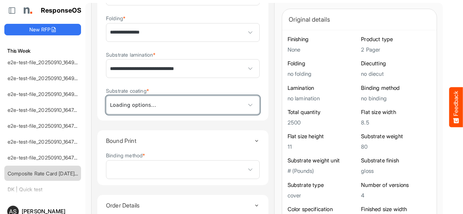
click at [212, 107] on span at bounding box center [182, 105] width 153 height 18
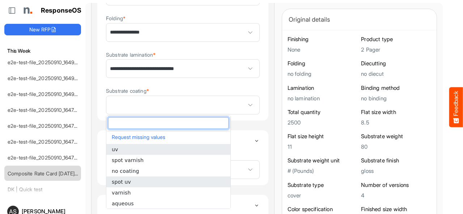
click at [166, 182] on li "spot uv" at bounding box center [168, 182] width 124 height 11
type input "*******"
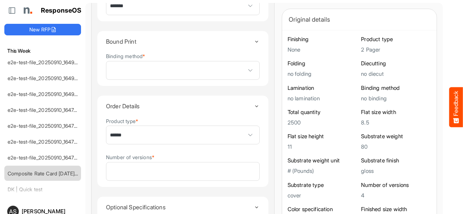
scroll to position [650, 0]
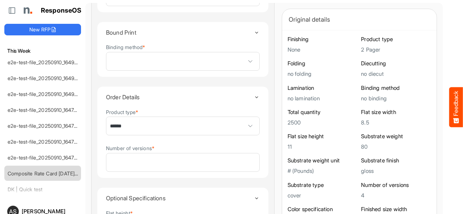
click at [201, 89] on summary "Order Details" at bounding box center [183, 97] width 154 height 21
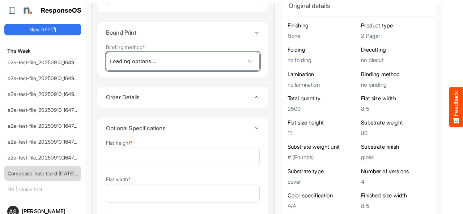
click at [208, 67] on span at bounding box center [182, 61] width 153 height 18
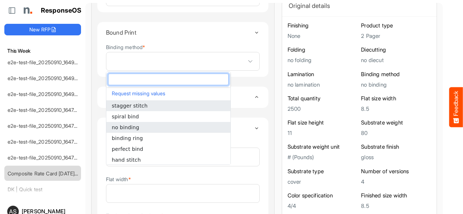
click at [173, 130] on li "no binding" at bounding box center [168, 127] width 124 height 11
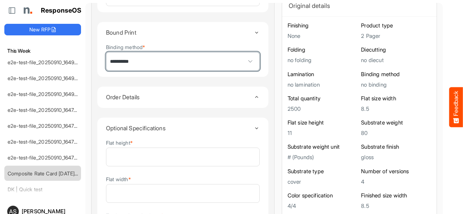
click at [189, 63] on span "**********" at bounding box center [182, 61] width 153 height 18
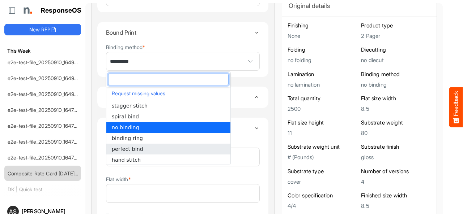
click at [154, 145] on li "perfect bind" at bounding box center [168, 149] width 124 height 11
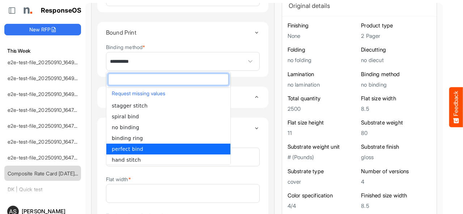
type input "**********"
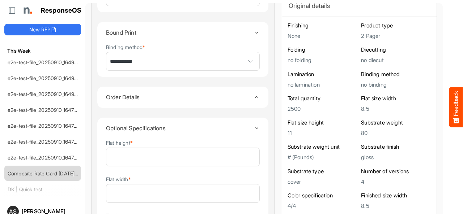
click at [254, 96] on icon "Toggle content" at bounding box center [256, 96] width 5 height 5
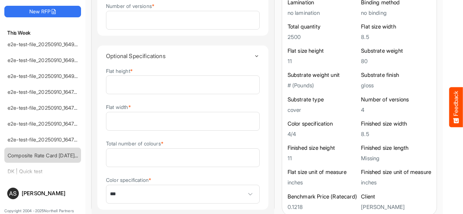
scroll to position [28, 0]
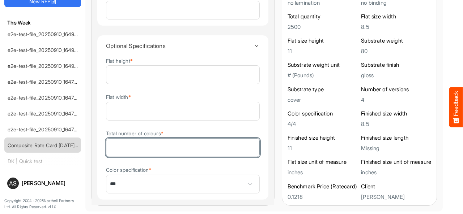
click at [193, 151] on input "Total number of colours *" at bounding box center [182, 148] width 153 height 18
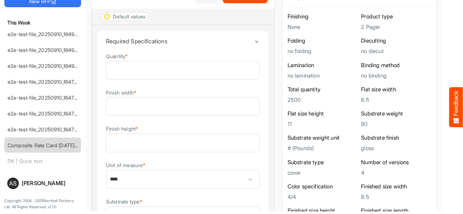
scroll to position [0, 0]
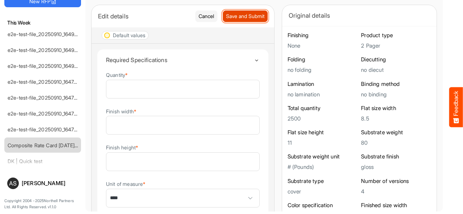
type input "*"
click at [231, 18] on span "Save and Submit" at bounding box center [245, 16] width 38 height 8
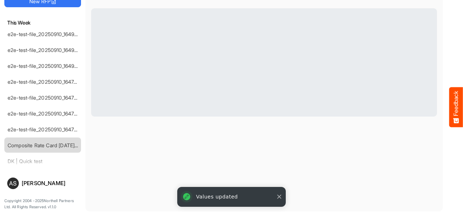
click at [279, 196] on button "button" at bounding box center [278, 196] width 7 height 7
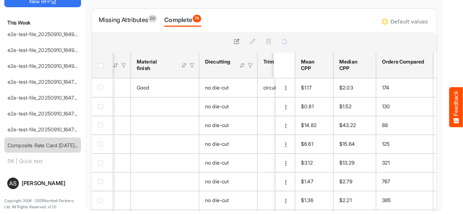
click at [184, 65] on div at bounding box center [184, 65] width 7 height 7
click at [183, 66] on div at bounding box center [184, 65] width 7 height 7
click at [191, 66] on div at bounding box center [192, 65] width 7 height 7
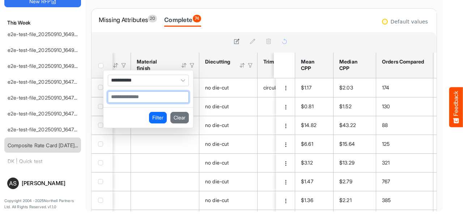
click at [164, 95] on input "Filter Value" at bounding box center [148, 97] width 80 height 11
type input "****"
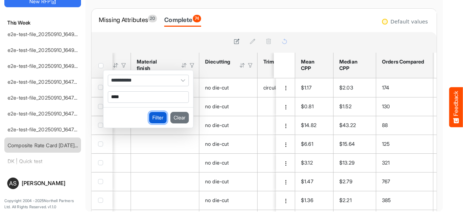
click at [158, 117] on button "Filter" at bounding box center [158, 118] width 18 height 12
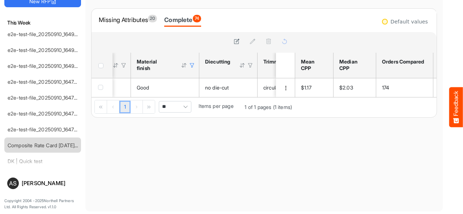
click at [190, 66] on div at bounding box center [192, 65] width 7 height 7
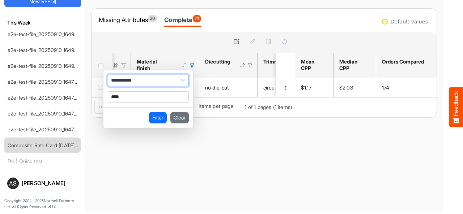
click at [152, 76] on span "**********" at bounding box center [148, 81] width 81 height 12
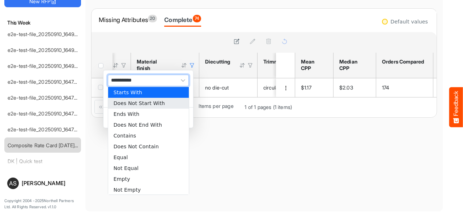
click at [145, 103] on li "Does Not Start With" at bounding box center [148, 103] width 81 height 11
type input "**********"
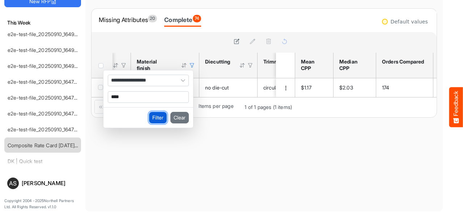
click at [154, 116] on button "Filter" at bounding box center [158, 118] width 18 height 12
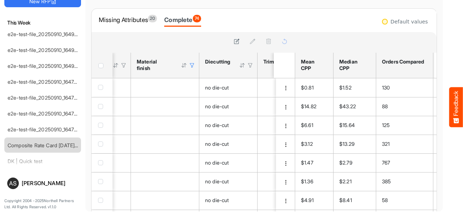
click at [191, 65] on div at bounding box center [192, 65] width 7 height 7
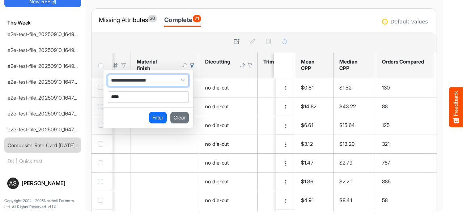
click at [150, 76] on span "**********" at bounding box center [148, 81] width 81 height 12
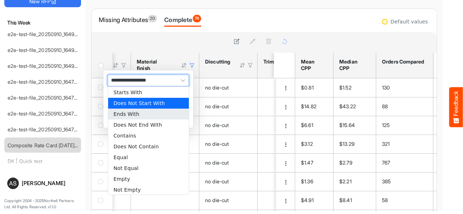
click at [137, 112] on li "Ends With" at bounding box center [148, 114] width 81 height 11
type input "*********"
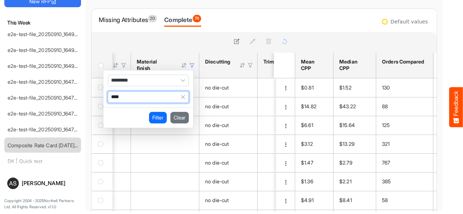
click at [148, 97] on input "****" at bounding box center [142, 97] width 69 height 11
type input "*"
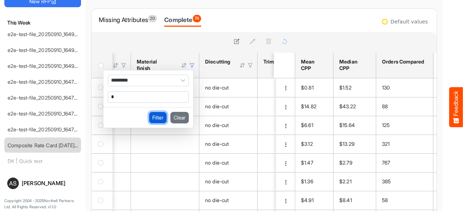
click at [155, 119] on button "Filter" at bounding box center [158, 118] width 18 height 12
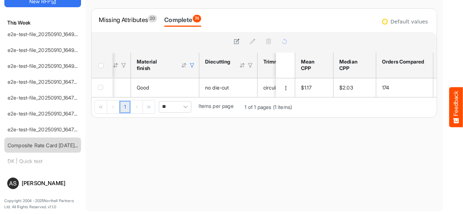
click at [190, 65] on div at bounding box center [192, 65] width 7 height 7
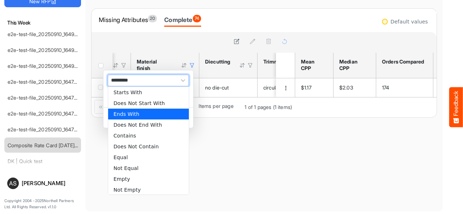
click at [175, 75] on span "*********" at bounding box center [148, 81] width 81 height 12
click at [137, 123] on li "Does Not End With" at bounding box center [148, 125] width 81 height 11
type input "**********"
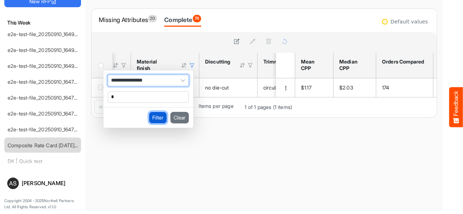
click at [152, 117] on button "Filter" at bounding box center [158, 118] width 18 height 12
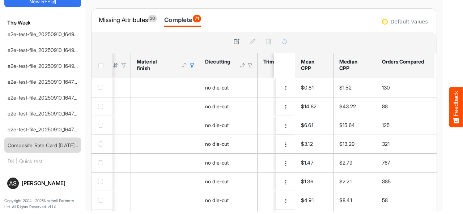
click at [189, 65] on div at bounding box center [192, 65] width 7 height 7
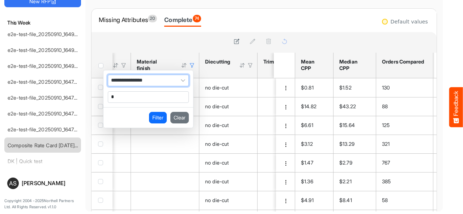
click at [160, 79] on span "**********" at bounding box center [148, 81] width 81 height 12
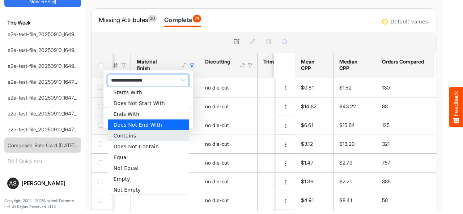
click at [132, 135] on li "Contains" at bounding box center [148, 135] width 81 height 11
type input "********"
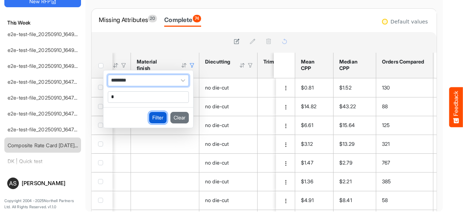
click at [158, 116] on button "Filter" at bounding box center [158, 118] width 18 height 12
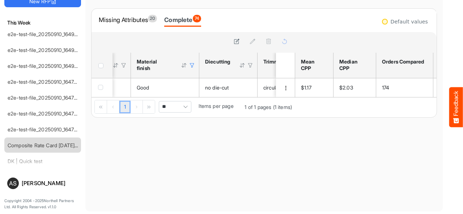
click at [192, 66] on div at bounding box center [192, 65] width 7 height 7
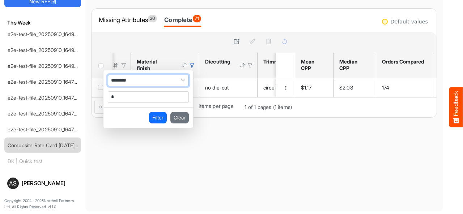
click at [180, 77] on span "Filter Operator" at bounding box center [182, 80] width 11 height 11
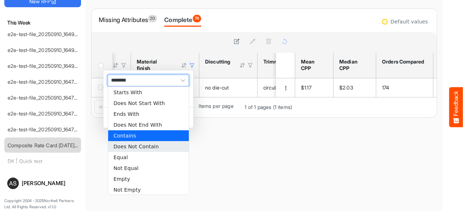
click at [123, 146] on li "Does Not Contain" at bounding box center [148, 146] width 81 height 11
type input "**********"
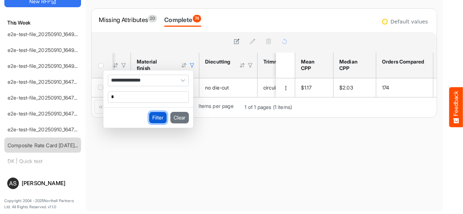
click at [151, 115] on button "Filter" at bounding box center [158, 118] width 18 height 12
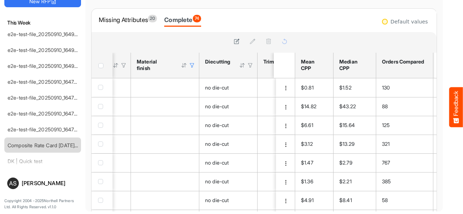
click at [191, 66] on div at bounding box center [192, 65] width 7 height 7
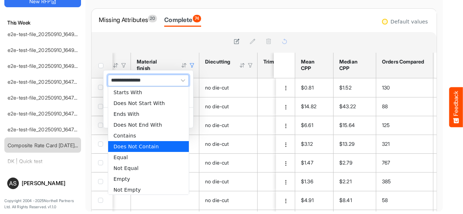
click at [156, 79] on span "**********" at bounding box center [148, 81] width 81 height 12
click at [122, 156] on li "Equal" at bounding box center [148, 157] width 81 height 11
type input "*****"
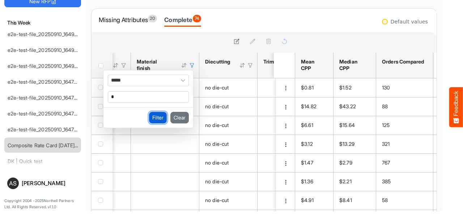
click at [157, 117] on button "Filter" at bounding box center [158, 118] width 18 height 12
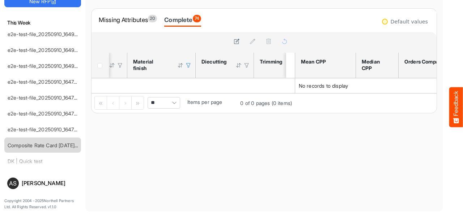
click at [187, 66] on div at bounding box center [188, 65] width 7 height 7
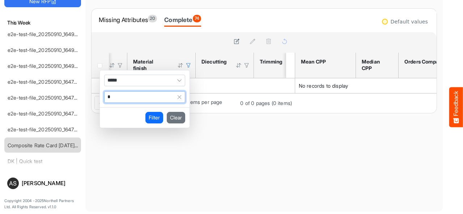
click at [149, 96] on input "*" at bounding box center [138, 97] width 69 height 11
click at [133, 109] on li "Good" at bounding box center [144, 109] width 81 height 11
type input "****"
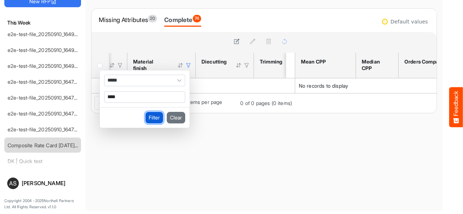
click at [152, 116] on button "Filter" at bounding box center [154, 118] width 18 height 12
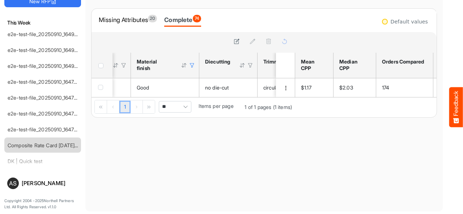
click at [192, 66] on div at bounding box center [192, 65] width 7 height 7
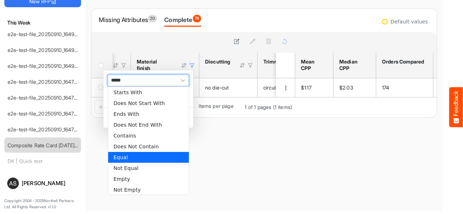
click at [166, 79] on span "*****" at bounding box center [148, 81] width 81 height 12
click at [131, 167] on li "Not Equal" at bounding box center [148, 168] width 81 height 11
type input "*********"
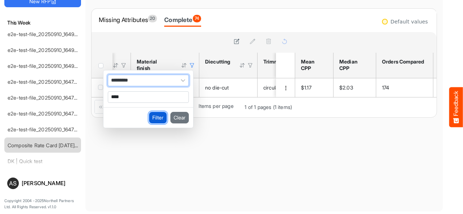
click at [156, 115] on button "Filter" at bounding box center [158, 118] width 18 height 12
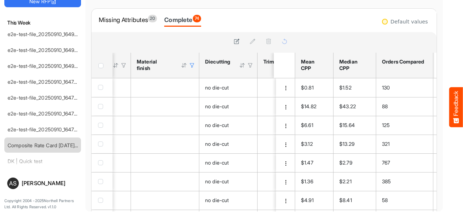
click at [191, 66] on div at bounding box center [192, 65] width 7 height 7
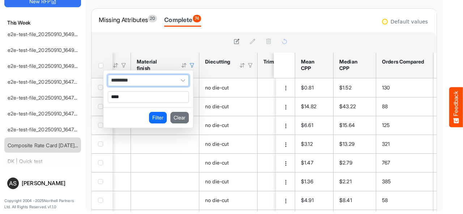
click at [142, 79] on span "*********" at bounding box center [148, 81] width 81 height 12
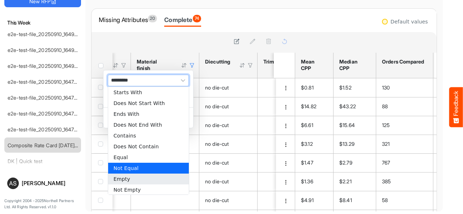
click at [125, 181] on li "Empty" at bounding box center [148, 179] width 81 height 11
type input "*****"
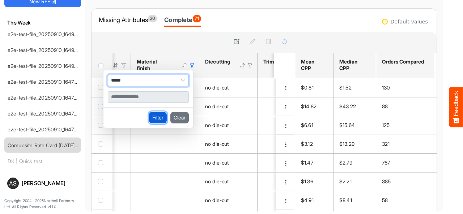
click at [151, 119] on button "Filter" at bounding box center [158, 118] width 18 height 12
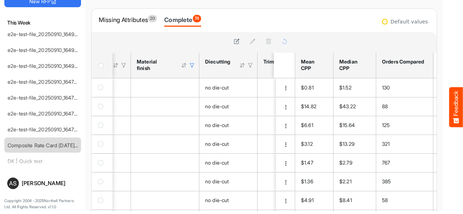
click at [190, 66] on div at bounding box center [192, 65] width 7 height 7
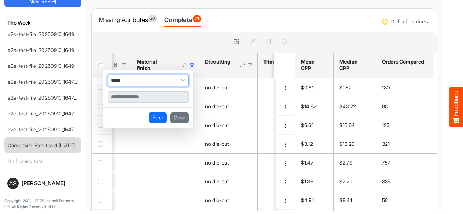
click at [167, 81] on span "*****" at bounding box center [148, 81] width 81 height 12
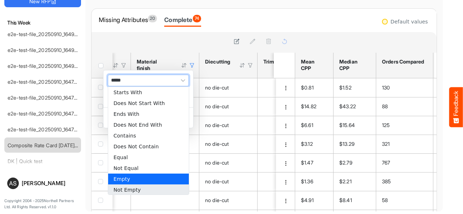
click at [124, 190] on li "Not Empty" at bounding box center [148, 190] width 81 height 11
type input "*********"
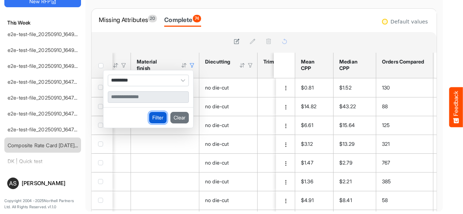
click at [159, 119] on button "Filter" at bounding box center [158, 118] width 18 height 12
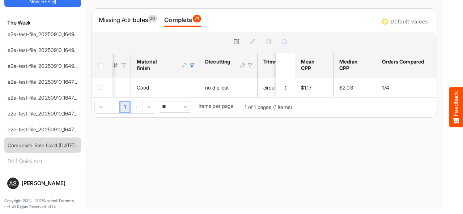
click at [193, 65] on div at bounding box center [192, 65] width 7 height 7
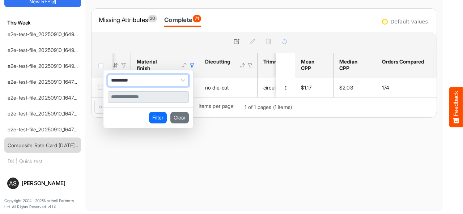
click at [182, 81] on span "Filter Operator" at bounding box center [182, 80] width 11 height 11
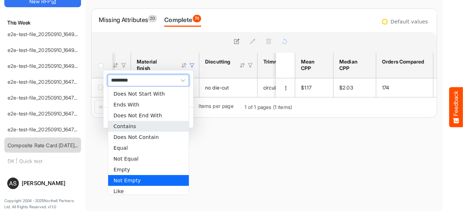
scroll to position [12, 0]
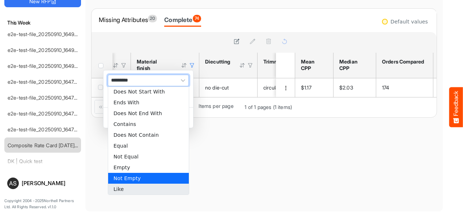
click at [139, 188] on li "Like" at bounding box center [148, 189] width 81 height 11
type input "****"
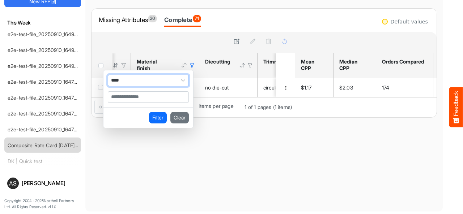
click at [148, 95] on input "Filter Value" at bounding box center [148, 97] width 80 height 11
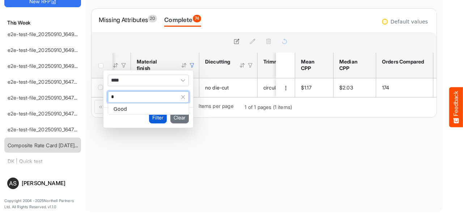
type input "*"
click at [161, 120] on button "Filter" at bounding box center [158, 118] width 18 height 12
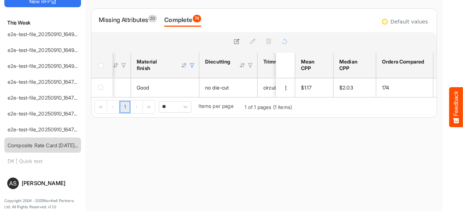
click at [192, 65] on div at bounding box center [192, 65] width 7 height 7
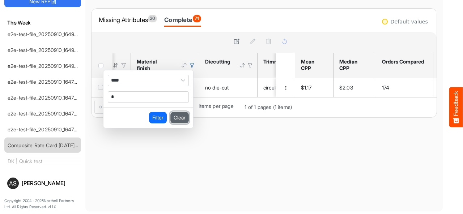
click at [182, 114] on button "Clear" at bounding box center [179, 118] width 18 height 12
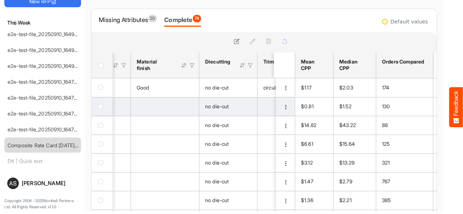
scroll to position [0, 0]
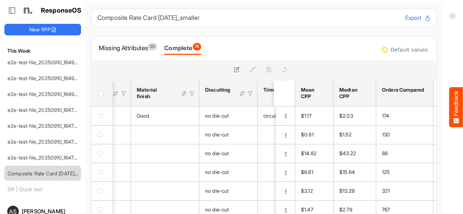
click at [244, 94] on div at bounding box center [242, 93] width 7 height 7
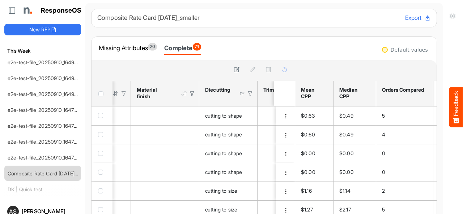
click at [244, 94] on div at bounding box center [242, 93] width 7 height 7
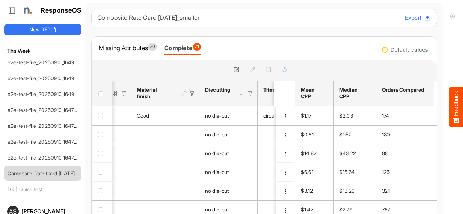
click at [244, 94] on div at bounding box center [242, 93] width 7 height 7
click at [250, 94] on div at bounding box center [250, 93] width 7 height 7
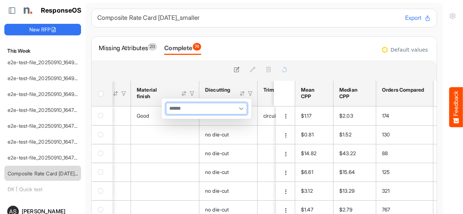
click at [206, 104] on div at bounding box center [206, 108] width 80 height 11
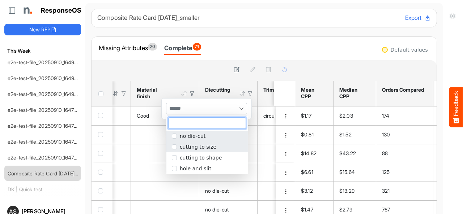
click at [173, 149] on span "popup" at bounding box center [174, 147] width 5 height 5
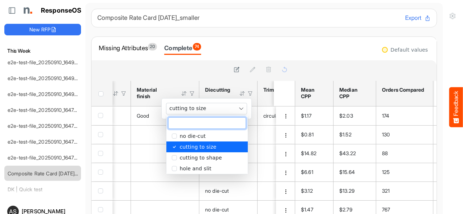
click at [233, 52] on div "Missing Attributes 20 Complete 74" at bounding box center [264, 48] width 330 height 13
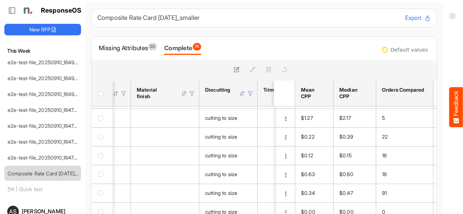
click at [250, 95] on div at bounding box center [250, 93] width 7 height 7
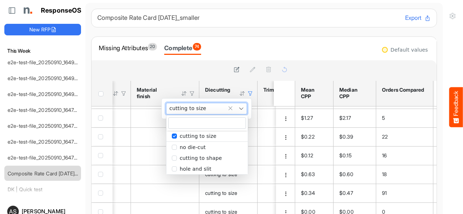
click at [212, 108] on div "cutting to size" at bounding box center [206, 108] width 80 height 11
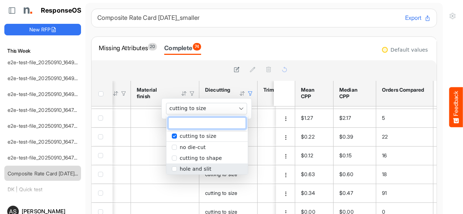
click at [176, 170] on span "popup" at bounding box center [174, 169] width 5 height 5
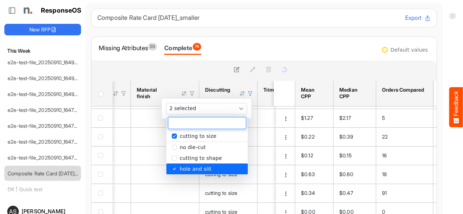
click at [250, 47] on div "Missing Attributes 20 Complete 74" at bounding box center [264, 48] width 330 height 13
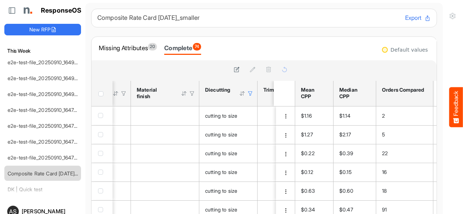
click at [248, 94] on div at bounding box center [250, 93] width 7 height 7
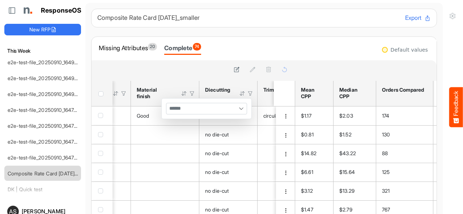
click at [206, 65] on div at bounding box center [193, 70] width 192 height 10
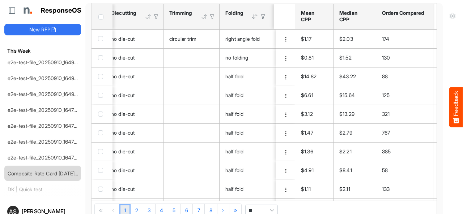
scroll to position [0, 740]
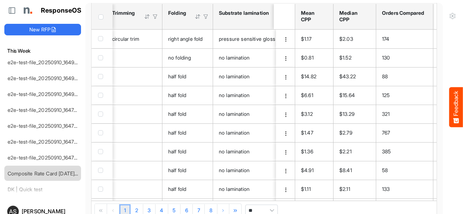
click at [147, 17] on div at bounding box center [147, 16] width 7 height 7
click at [148, 17] on div at bounding box center [147, 16] width 7 height 7
click at [155, 17] on div at bounding box center [155, 16] width 7 height 7
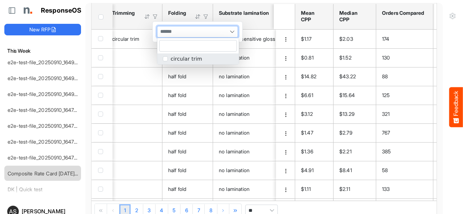
click at [175, 35] on input "multiselect" at bounding box center [166, 31] width 18 height 11
click at [166, 58] on span "popup" at bounding box center [165, 58] width 5 height 5
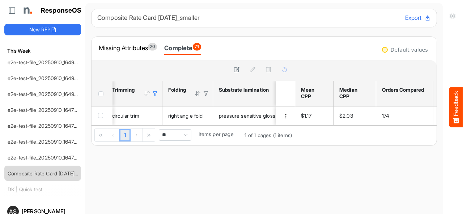
click at [152, 91] on div at bounding box center [155, 93] width 7 height 7
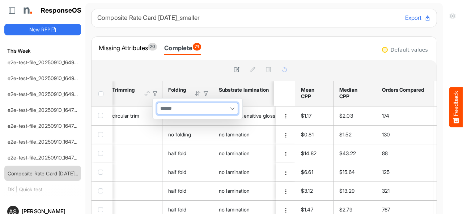
click at [195, 64] on div at bounding box center [192, 70] width 203 height 21
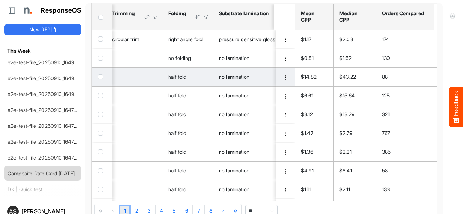
scroll to position [77, 0]
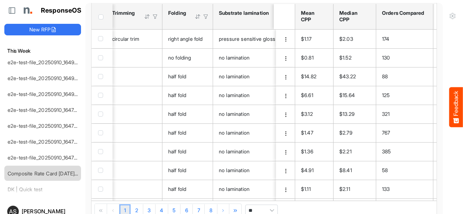
click at [197, 17] on div at bounding box center [197, 16] width 7 height 7
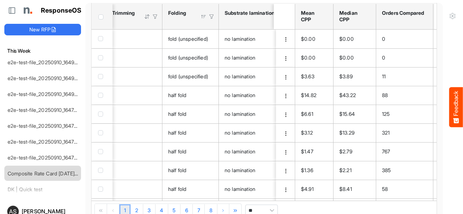
click at [202, 18] on div at bounding box center [203, 16] width 7 height 7
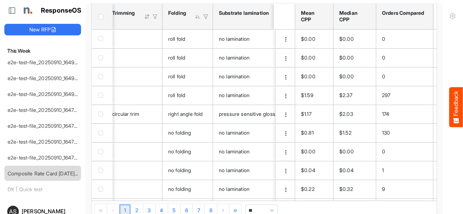
click at [200, 19] on div at bounding box center [197, 16] width 7 height 7
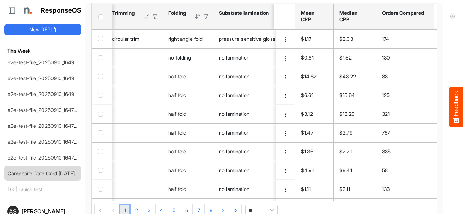
click at [207, 17] on div at bounding box center [205, 16] width 7 height 7
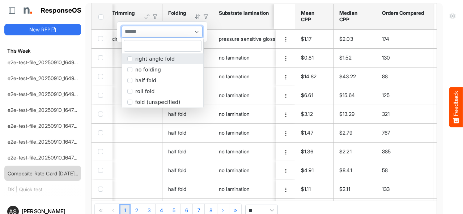
click at [196, 26] on span at bounding box center [196, 31] width 11 height 11
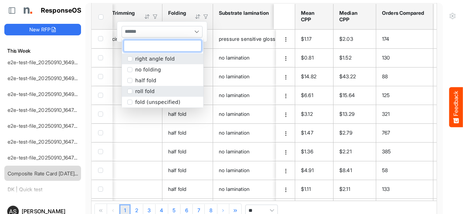
click at [131, 92] on span "popup" at bounding box center [129, 91] width 5 height 5
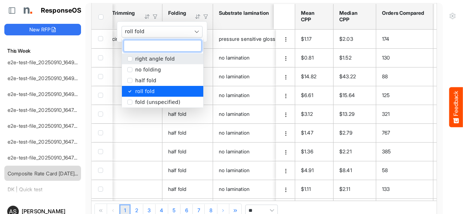
click at [129, 59] on span "popup" at bounding box center [129, 58] width 5 height 5
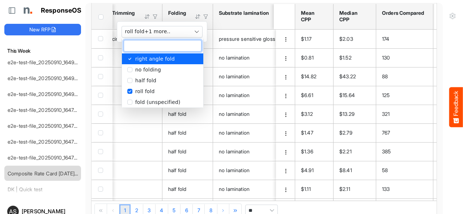
click at [218, 1] on div "ResponseOS New RFP This Week e2e-test-file_20250910_164946 e2e-mapping-file_202…" at bounding box center [296, 107] width 593 height 214
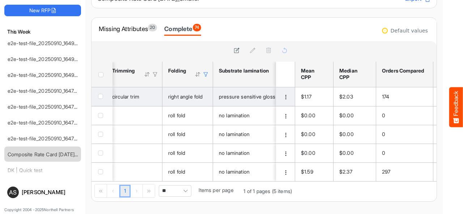
scroll to position [28, 0]
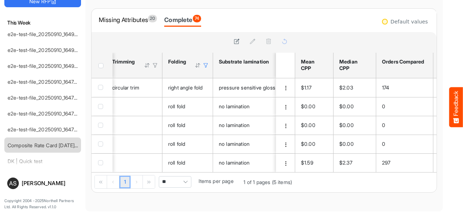
click at [205, 64] on div at bounding box center [205, 65] width 7 height 7
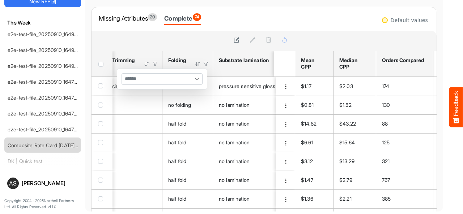
click at [198, 39] on div at bounding box center [193, 40] width 192 height 10
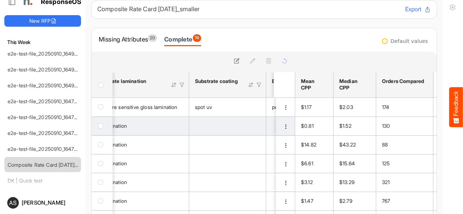
scroll to position [0, 0]
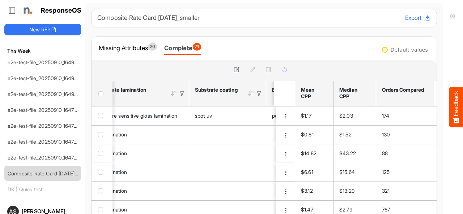
click at [173, 94] on div at bounding box center [174, 93] width 7 height 7
click at [158, 93] on div at bounding box center [159, 93] width 7 height 7
click at [174, 95] on div at bounding box center [174, 93] width 7 height 7
click at [182, 94] on div at bounding box center [182, 93] width 7 height 7
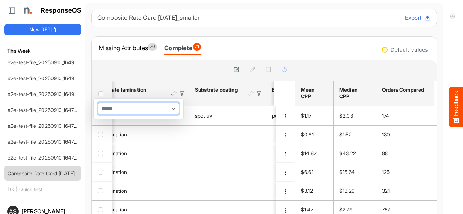
click at [155, 109] on div at bounding box center [138, 108] width 80 height 11
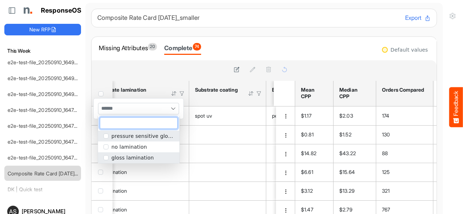
click at [106, 157] on span "popup" at bounding box center [105, 157] width 5 height 5
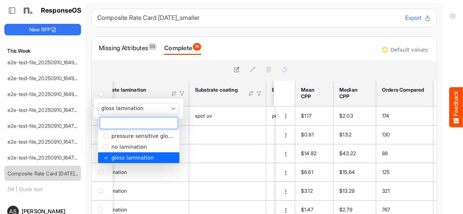
click at [194, 62] on div at bounding box center [192, 70] width 203 height 21
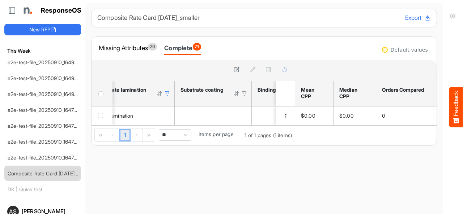
click at [166, 95] on div at bounding box center [167, 93] width 7 height 7
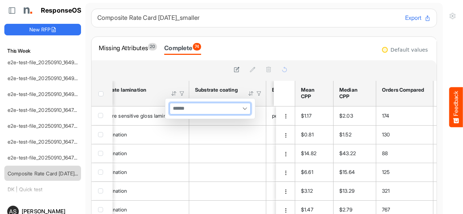
scroll to position [36, 0]
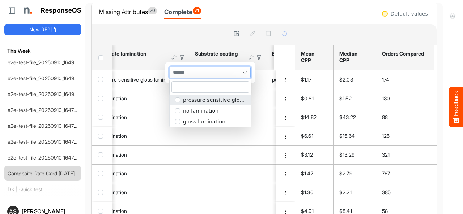
click at [188, 68] on input "multiselect" at bounding box center [179, 72] width 18 height 11
click at [192, 34] on div at bounding box center [193, 34] width 192 height 10
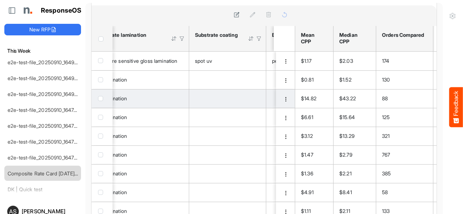
scroll to position [72, 0]
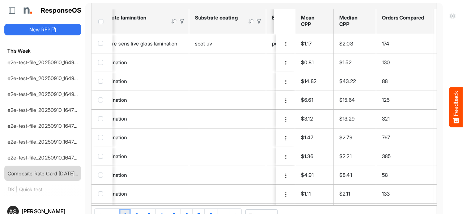
click at [251, 22] on div at bounding box center [251, 21] width 7 height 7
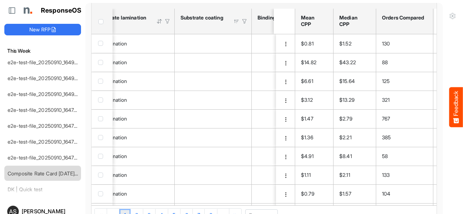
click at [237, 20] on div at bounding box center [236, 21] width 7 height 7
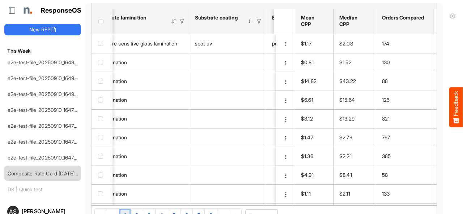
click at [249, 23] on div at bounding box center [251, 21] width 7 height 7
click at [259, 20] on div at bounding box center [258, 21] width 7 height 7
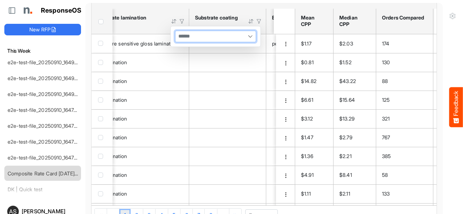
click at [192, 35] on input "multiselect" at bounding box center [184, 36] width 18 height 11
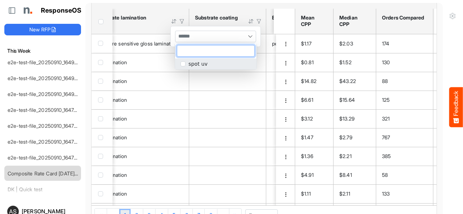
click at [182, 66] on span "popup" at bounding box center [182, 63] width 5 height 5
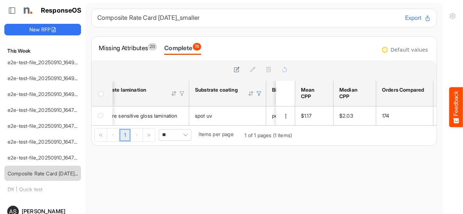
scroll to position [0, 0]
click at [257, 95] on div at bounding box center [258, 93] width 7 height 7
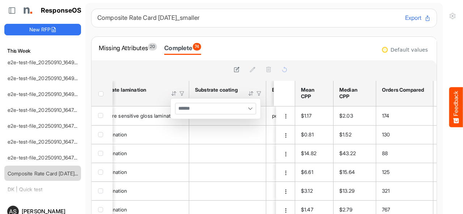
click at [325, 66] on div "Default values sfgridjh10cayvbuk_header_table Mean CPP Median CPP Orders Compar…" at bounding box center [366, 185] width 142 height 250
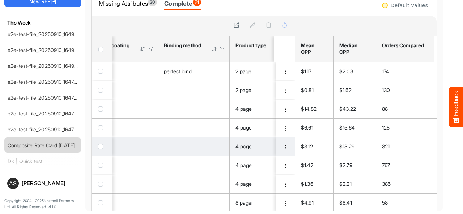
scroll to position [5, 0]
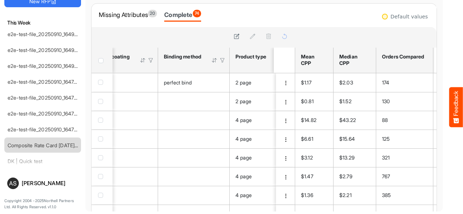
click at [220, 60] on div at bounding box center [222, 60] width 7 height 7
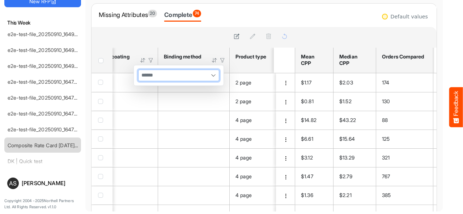
click at [193, 71] on div at bounding box center [178, 75] width 80 height 11
click at [194, 37] on div at bounding box center [193, 36] width 192 height 10
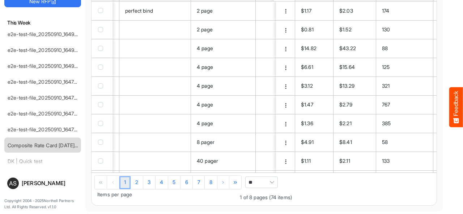
scroll to position [0, 1085]
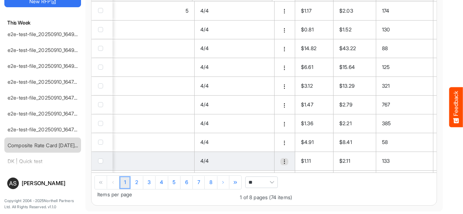
click at [281, 163] on span "dropdownbutton" at bounding box center [283, 161] width 5 height 5
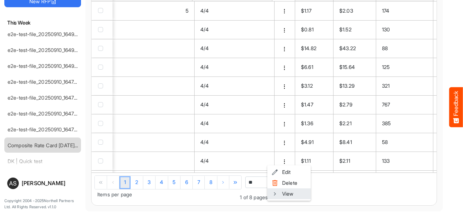
click at [280, 193] on li "View" at bounding box center [288, 194] width 43 height 11
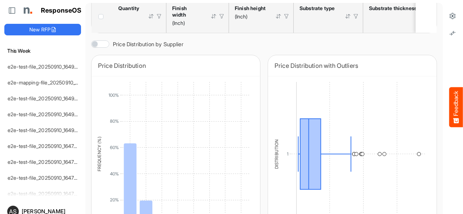
scroll to position [397, 0]
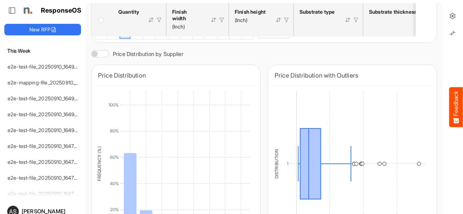
click at [101, 57] on span at bounding box center [99, 54] width 17 height 7
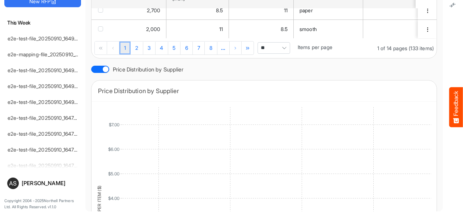
scroll to position [337, 0]
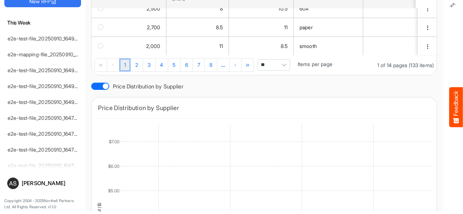
click at [99, 90] on span at bounding box center [99, 86] width 17 height 7
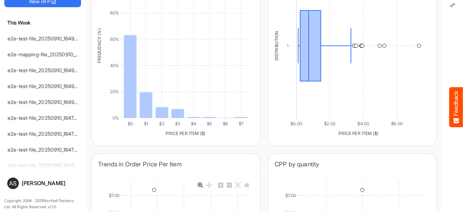
scroll to position [638, 0]
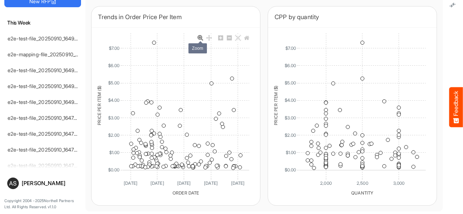
click at [197, 38] on icon at bounding box center [200, 38] width 6 height 6
click at [206, 39] on icon at bounding box center [209, 38] width 6 height 6
click at [218, 38] on icon at bounding box center [221, 38] width 6 height 6
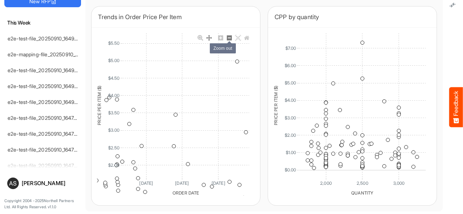
click at [227, 38] on icon at bounding box center [229, 37] width 5 height 5
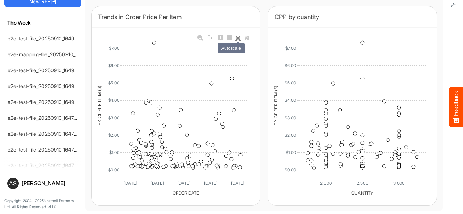
click at [235, 38] on icon at bounding box center [238, 38] width 6 height 6
click at [244, 38] on icon at bounding box center [246, 38] width 5 height 4
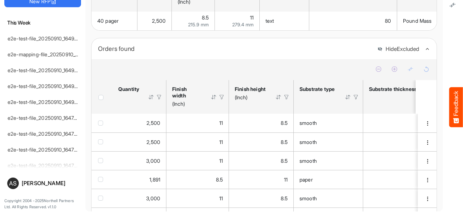
scroll to position [96, 0]
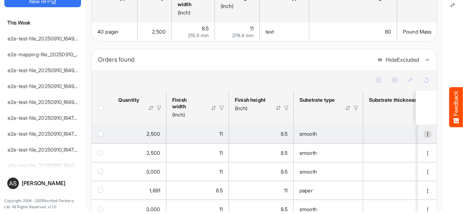
click at [425, 136] on span "dropdownbutton" at bounding box center [427, 134] width 5 height 5
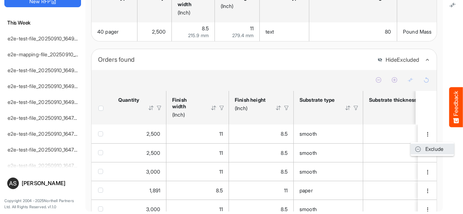
click at [420, 149] on span at bounding box center [417, 149] width 7 height 11
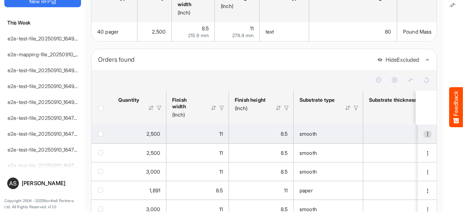
click at [425, 136] on span "dropdownbutton" at bounding box center [427, 134] width 5 height 5
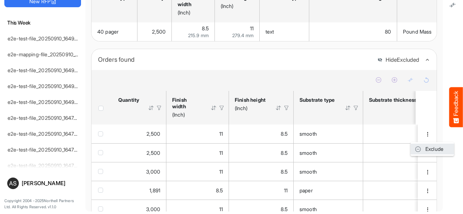
click at [420, 147] on span at bounding box center [417, 149] width 7 height 11
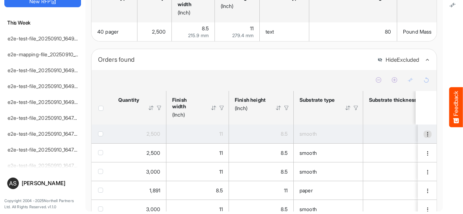
click at [425, 137] on span "dropdownbutton" at bounding box center [427, 134] width 5 height 5
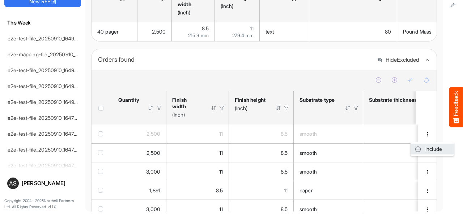
click at [418, 149] on span at bounding box center [417, 149] width 7 height 11
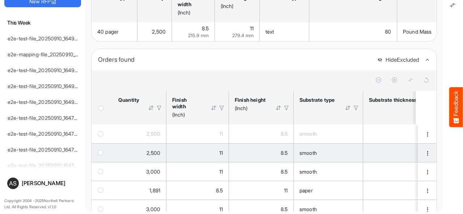
click at [99, 136] on span "checkbox" at bounding box center [100, 134] width 5 height 5
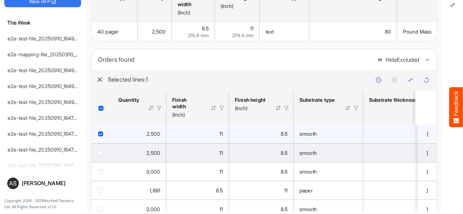
click at [101, 154] on span "checkbox" at bounding box center [100, 152] width 5 height 5
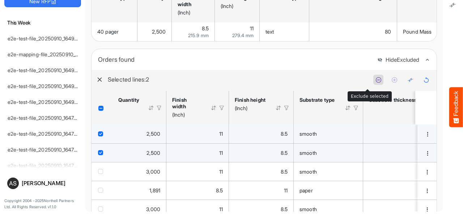
click at [375, 82] on icon at bounding box center [378, 80] width 6 height 6
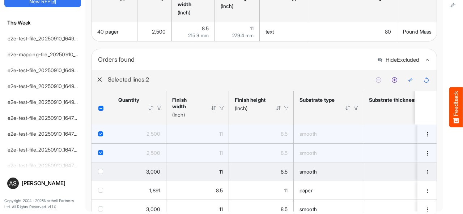
click at [99, 174] on span "checkbox" at bounding box center [100, 171] width 5 height 5
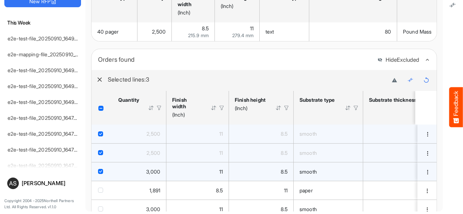
click at [99, 155] on span "checkbox" at bounding box center [100, 152] width 5 height 5
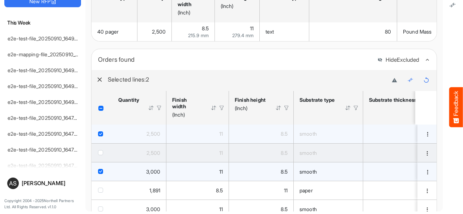
click at [101, 137] on span "checkbox" at bounding box center [100, 134] width 5 height 5
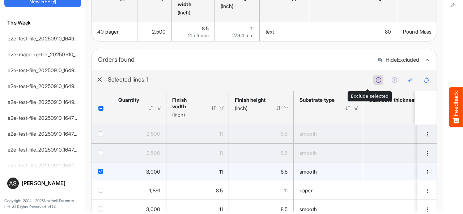
click at [375, 83] on icon at bounding box center [378, 80] width 6 height 6
click at [98, 155] on span "checkbox" at bounding box center [100, 152] width 5 height 5
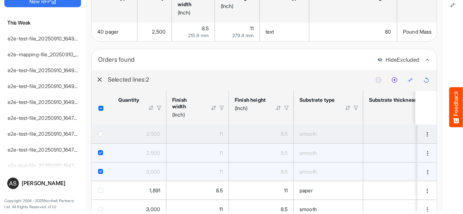
click at [98, 138] on td "checkbox" at bounding box center [101, 134] width 21 height 19
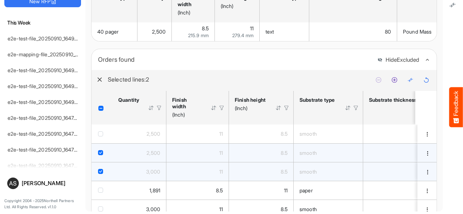
click at [101, 137] on span "checkbox" at bounding box center [100, 134] width 5 height 5
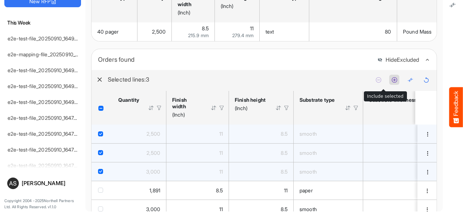
click at [391, 83] on icon at bounding box center [394, 80] width 6 height 6
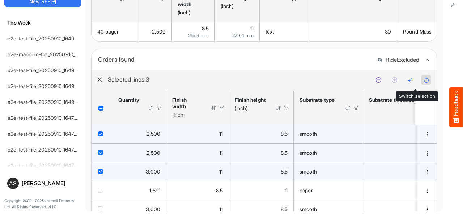
click at [423, 82] on icon at bounding box center [426, 80] width 6 height 6
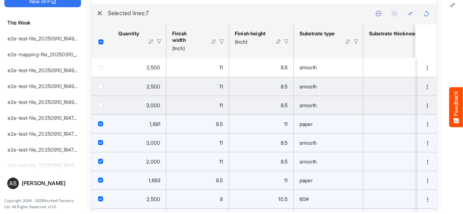
scroll to position [126, 0]
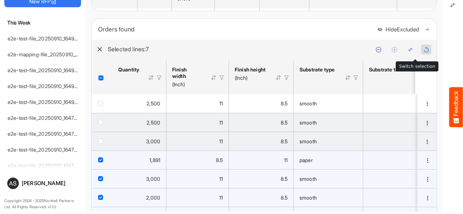
click at [423, 53] on icon at bounding box center [426, 50] width 6 height 6
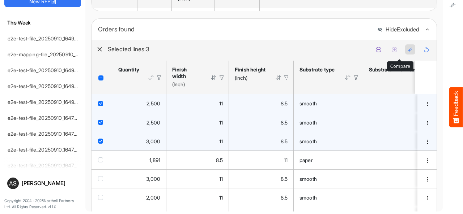
click at [407, 52] on icon at bounding box center [410, 50] width 6 height 6
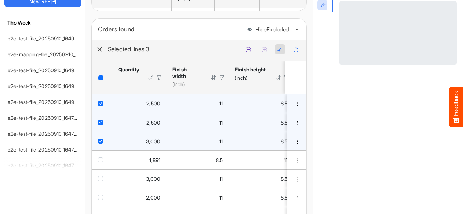
scroll to position [129, 0]
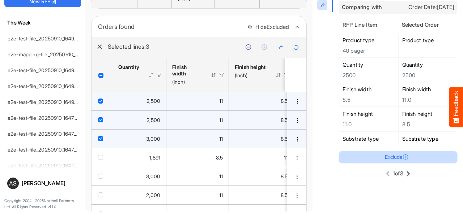
click at [395, 154] on button "Exclude" at bounding box center [398, 157] width 118 height 12
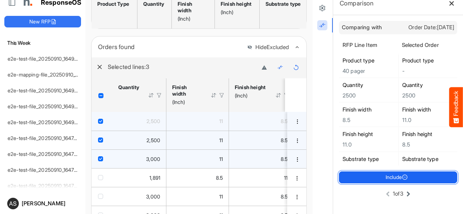
scroll to position [0, 0]
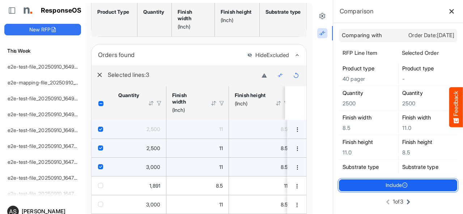
click at [402, 154] on h5 "8.5" at bounding box center [428, 153] width 52 height 6
click at [392, 188] on button "Include" at bounding box center [398, 186] width 118 height 12
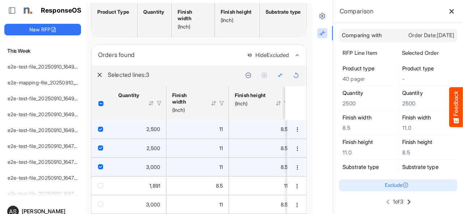
click at [404, 202] on icon at bounding box center [408, 202] width 9 height 9
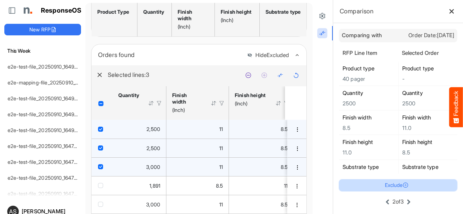
click at [389, 187] on button "Exclude" at bounding box center [398, 186] width 118 height 12
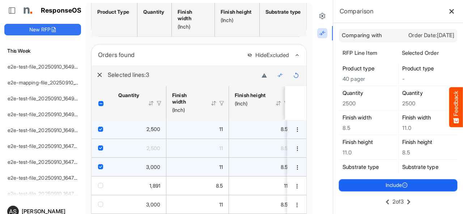
click at [389, 187] on button "Include" at bounding box center [398, 186] width 118 height 12
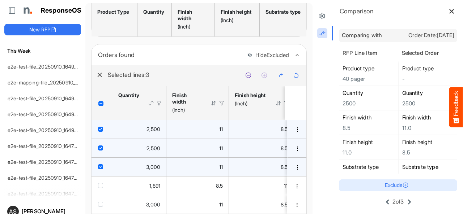
click at [405, 203] on icon at bounding box center [409, 202] width 9 height 9
click at [388, 188] on button "Exclude" at bounding box center [398, 186] width 118 height 12
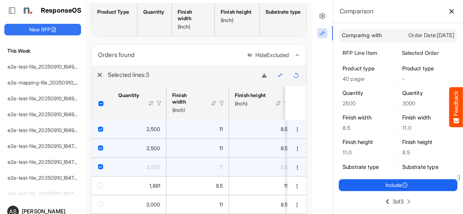
click at [388, 188] on button "Include" at bounding box center [398, 186] width 118 height 12
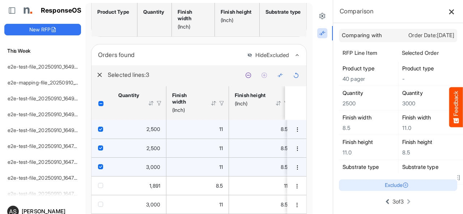
click at [448, 12] on icon at bounding box center [451, 11] width 6 height 6
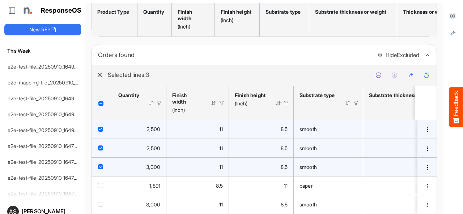
scroll to position [126, 0]
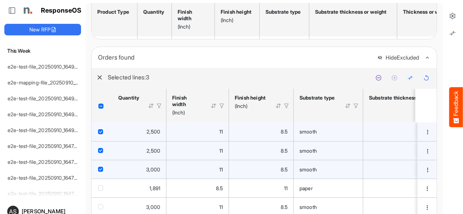
click at [100, 109] on span "Header checkbox" at bounding box center [100, 106] width 5 height 5
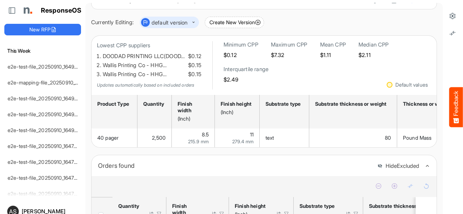
scroll to position [0, 0]
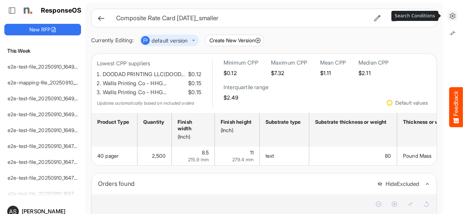
click at [448, 16] on icon at bounding box center [451, 15] width 7 height 7
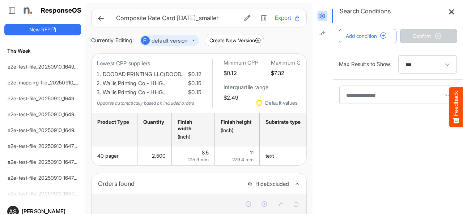
click at [448, 12] on icon at bounding box center [451, 11] width 6 height 6
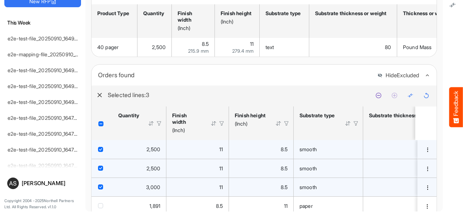
scroll to position [69, 0]
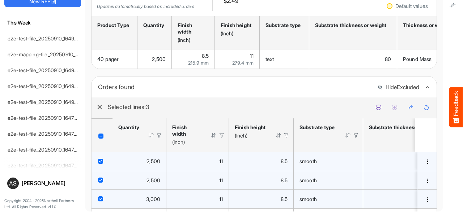
click at [100, 138] on span "Header checkbox" at bounding box center [100, 136] width 5 height 5
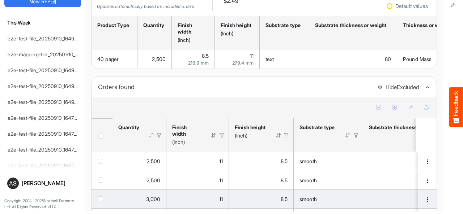
click at [206, 92] on div "Orders found" at bounding box center [235, 87] width 274 height 10
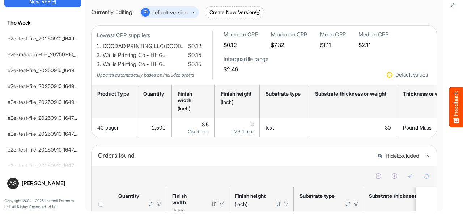
scroll to position [0, 0]
